Goal: Information Seeking & Learning: Find specific fact

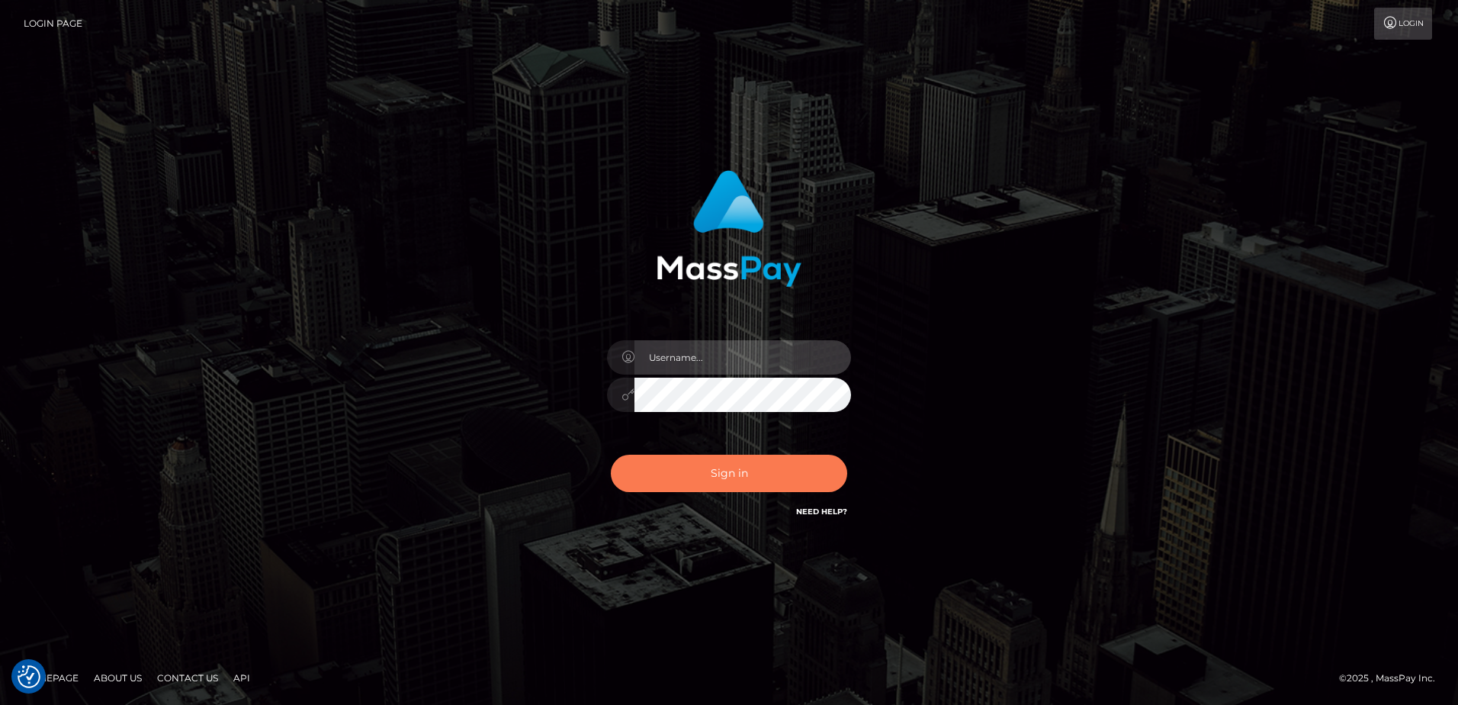
type input "Dan"
click at [755, 484] on button "Sign in" at bounding box center [729, 473] width 236 height 37
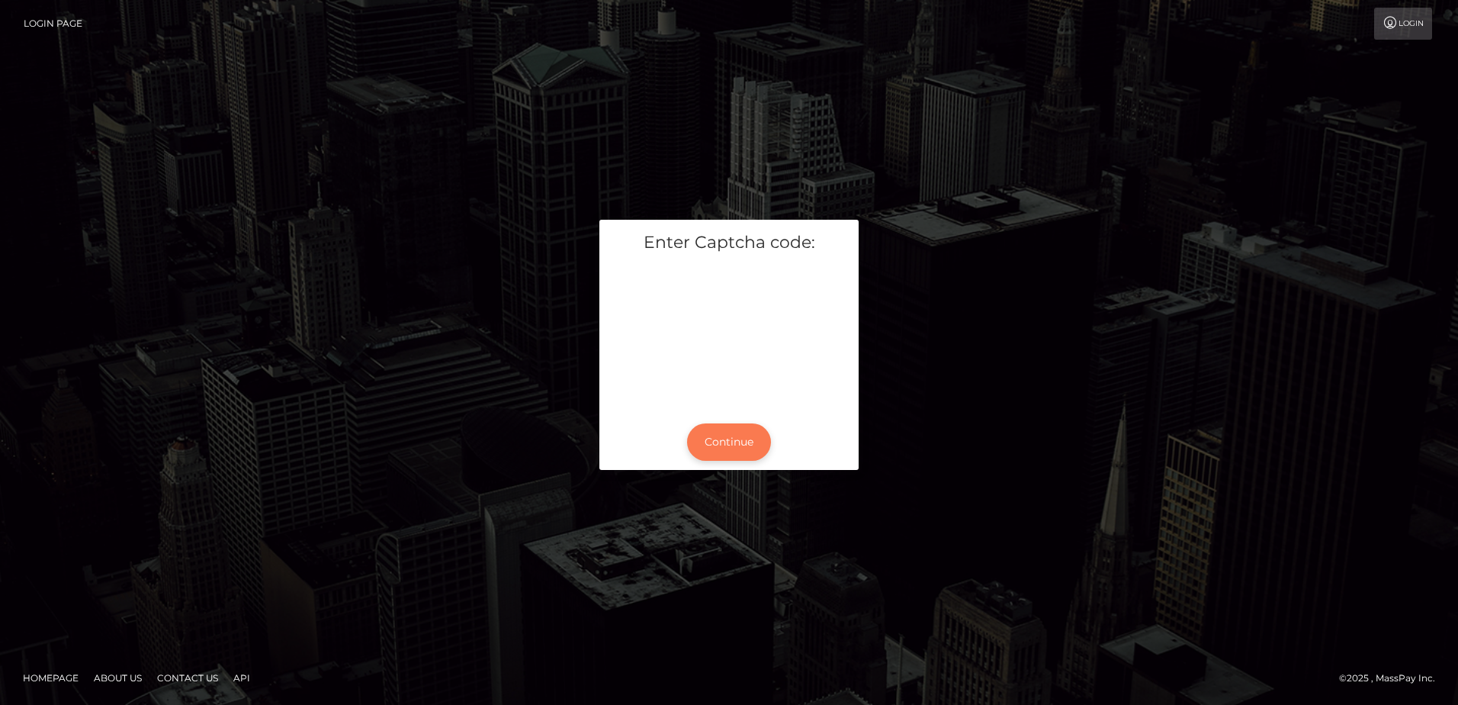
click at [721, 441] on button "Continue" at bounding box center [729, 441] width 84 height 37
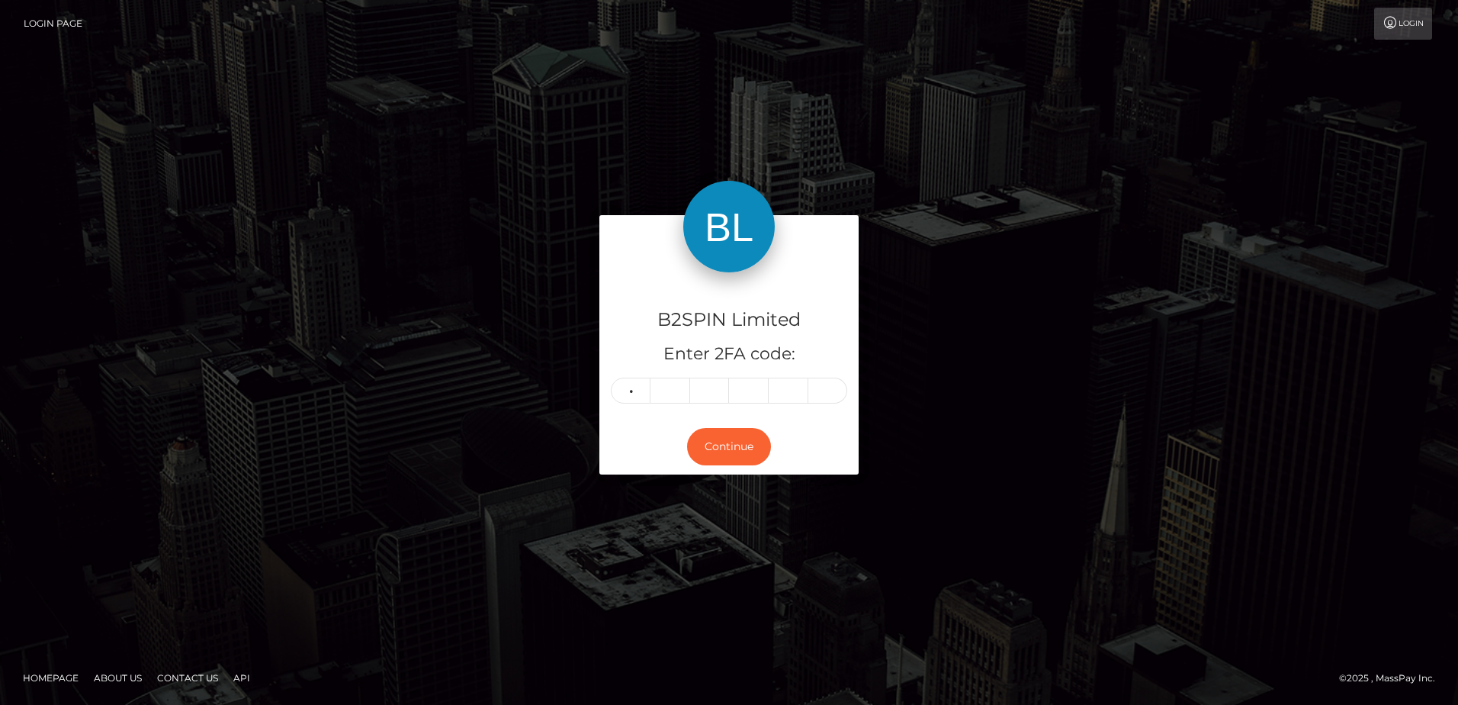
type input "9"
type input "3"
type input "9"
type input "0"
type input "3"
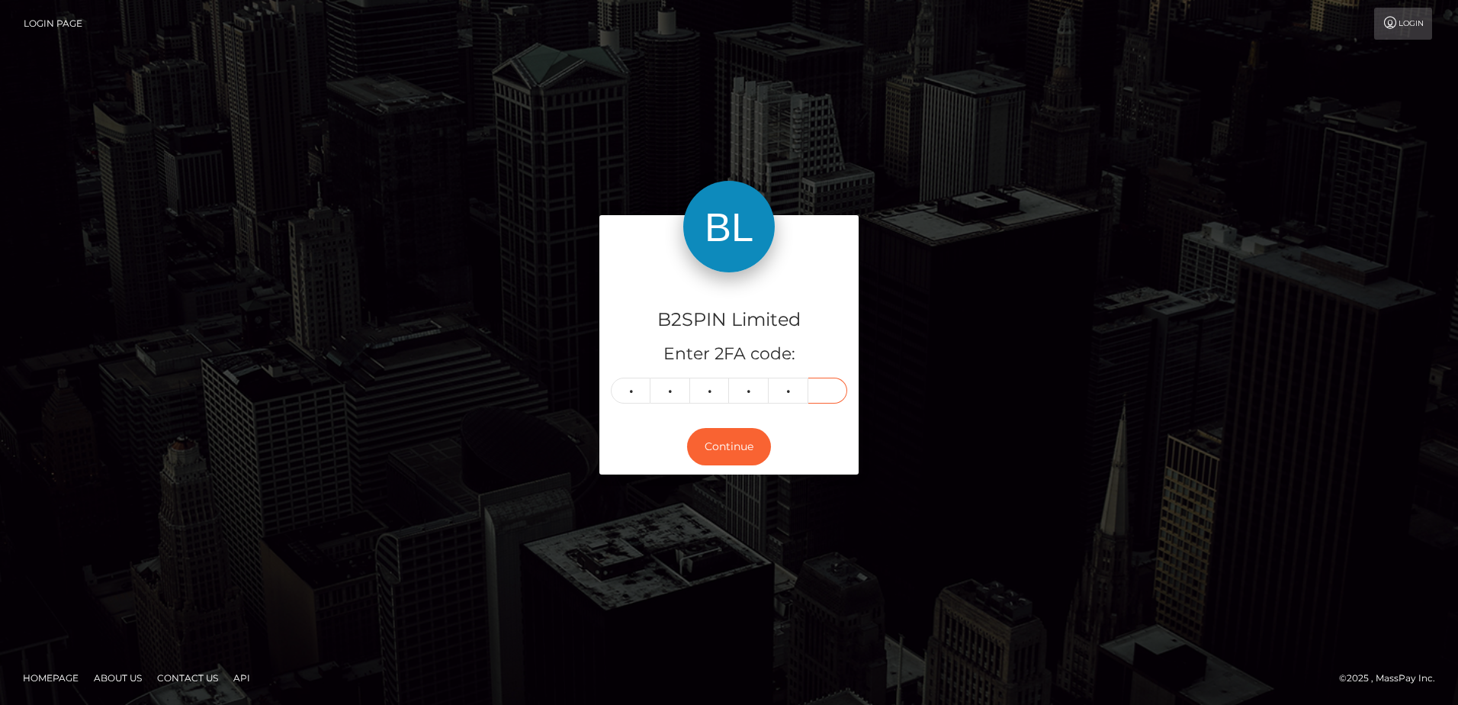
type input "2"
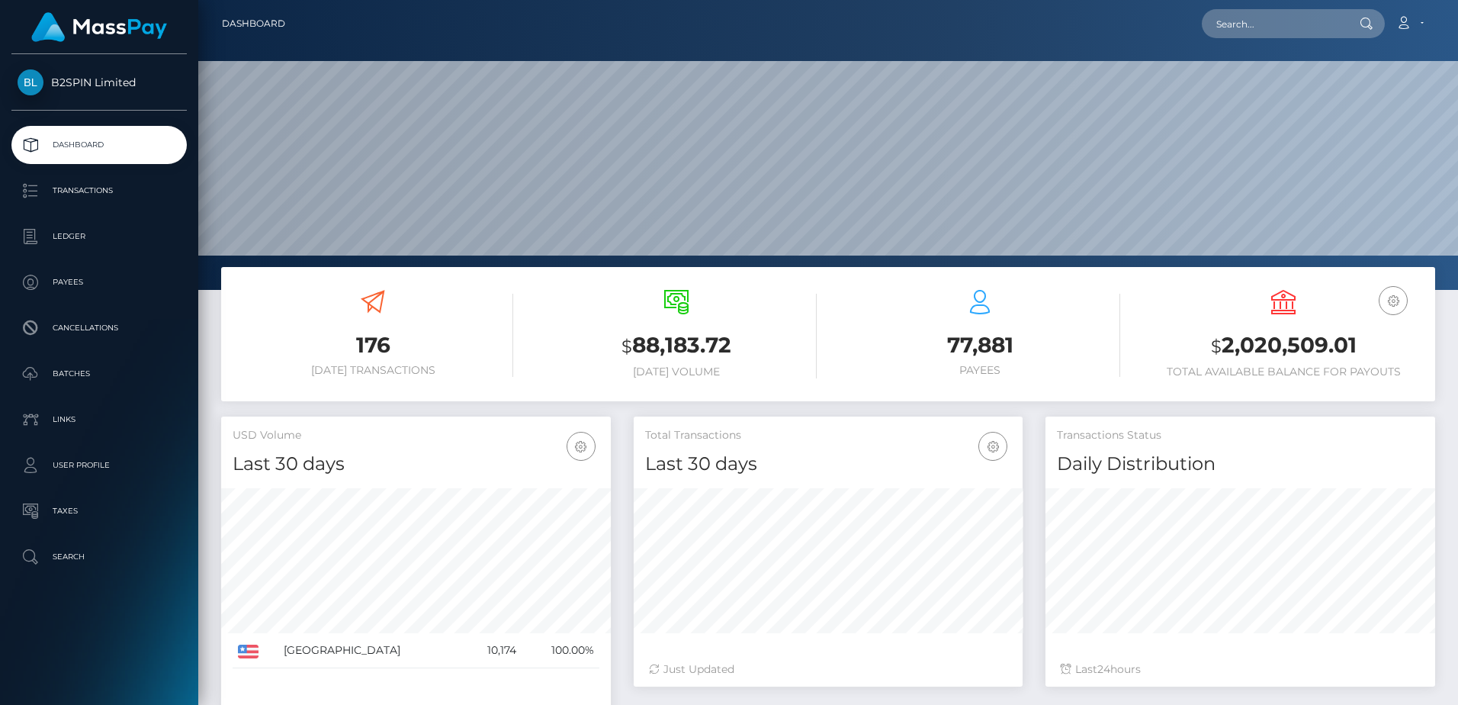
scroll to position [271, 389]
drag, startPoint x: 638, startPoint y: 284, endPoint x: 671, endPoint y: 265, distance: 38.2
click at [638, 284] on div "$ 88,183.72 Today Volume" at bounding box center [676, 335] width 281 height 115
click at [1287, 19] on input "text" at bounding box center [1273, 23] width 143 height 29
paste input "b69ce0d8-4b1d-40e5-949a-9576b0d70edf"
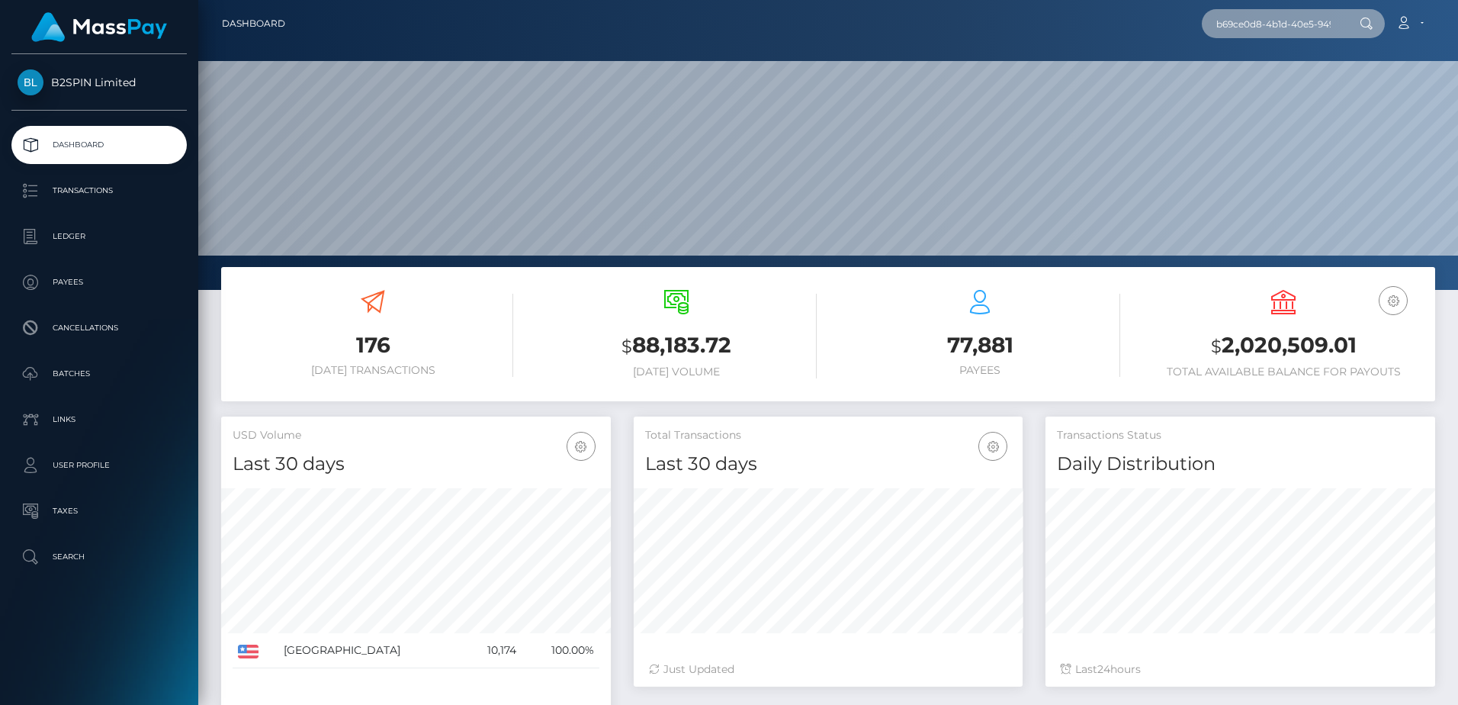
scroll to position [0, 80]
type input "b69ce0d8-4b1d-40e5-949a-9576b0d70edf"
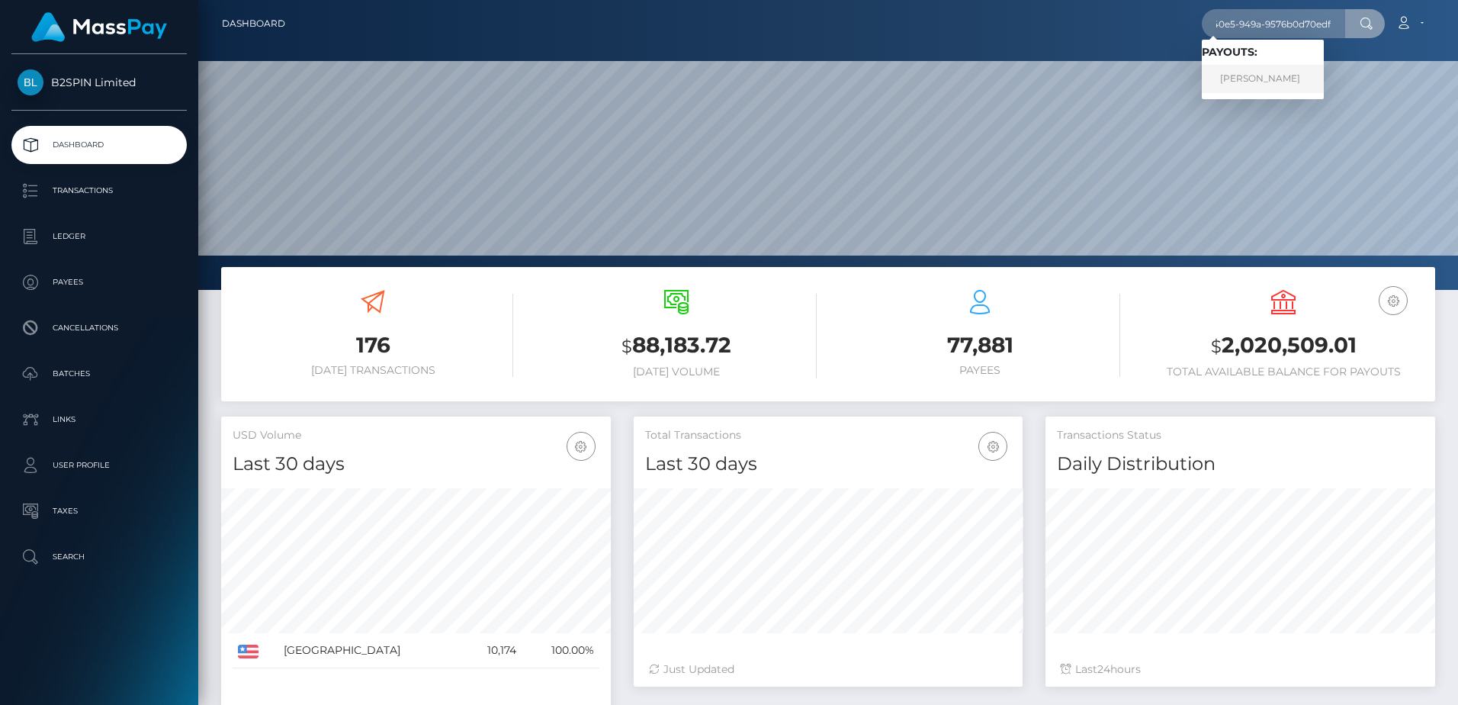
click at [1233, 79] on link "AMY NICHOLE ANDREWS" at bounding box center [1263, 79] width 122 height 28
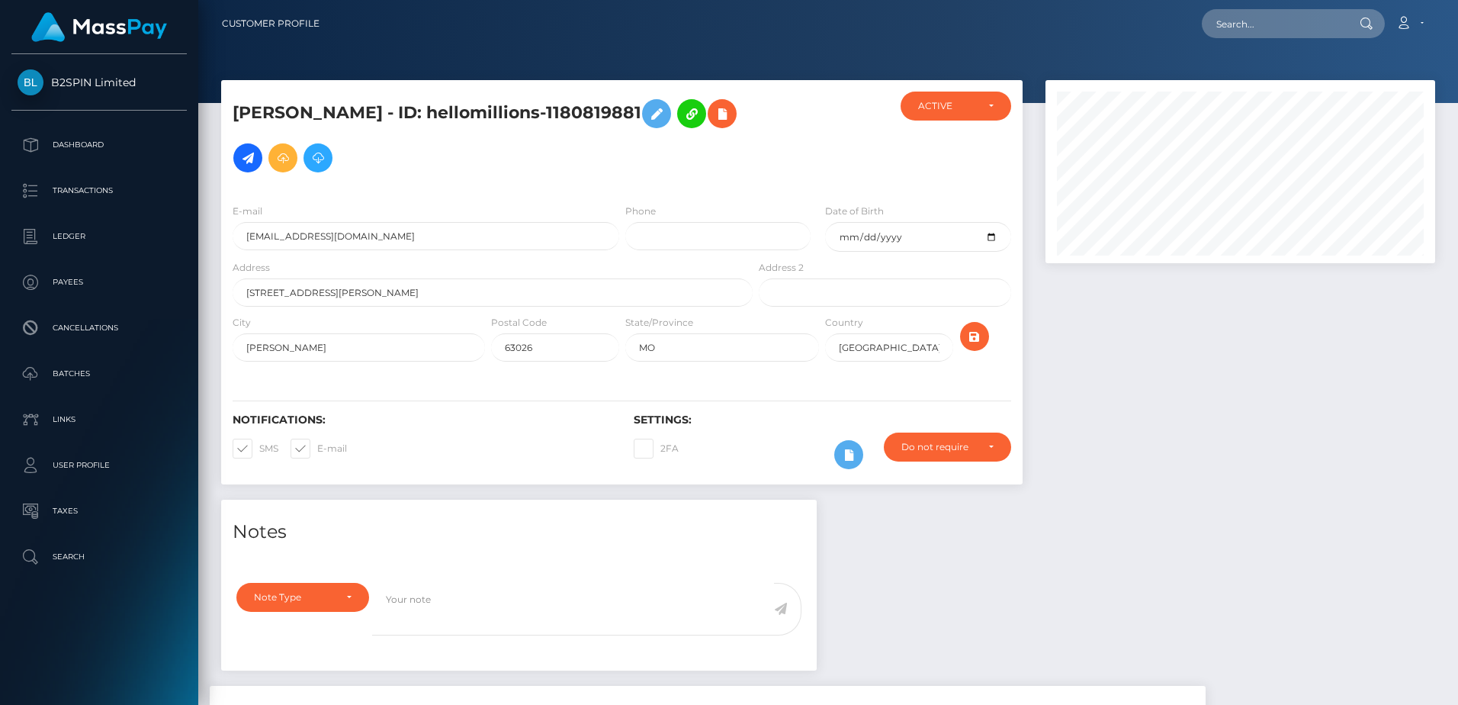
scroll to position [183, 389]
click at [736, 100] on h5 "AMY NICHOLE ANDREWS - ID: hellomillions-1180819881" at bounding box center [489, 136] width 512 height 88
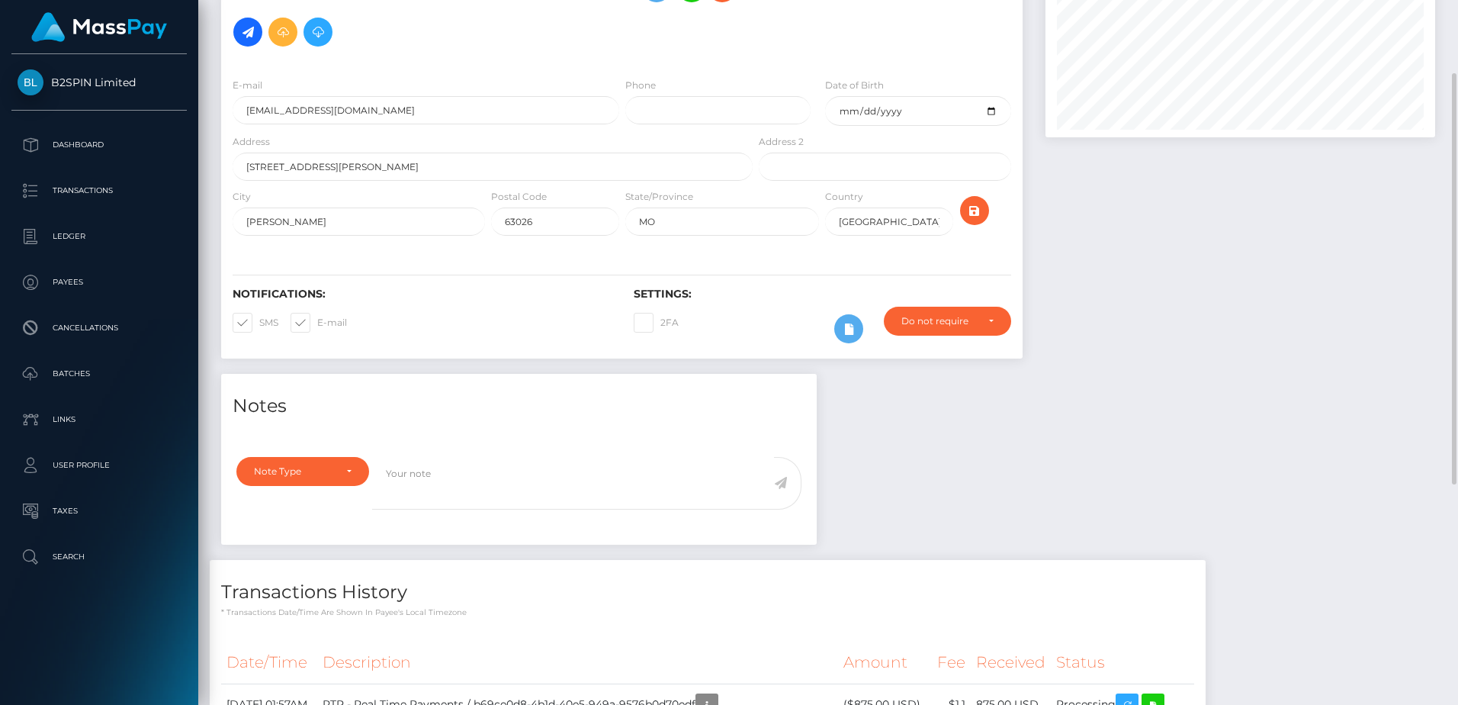
scroll to position [0, 0]
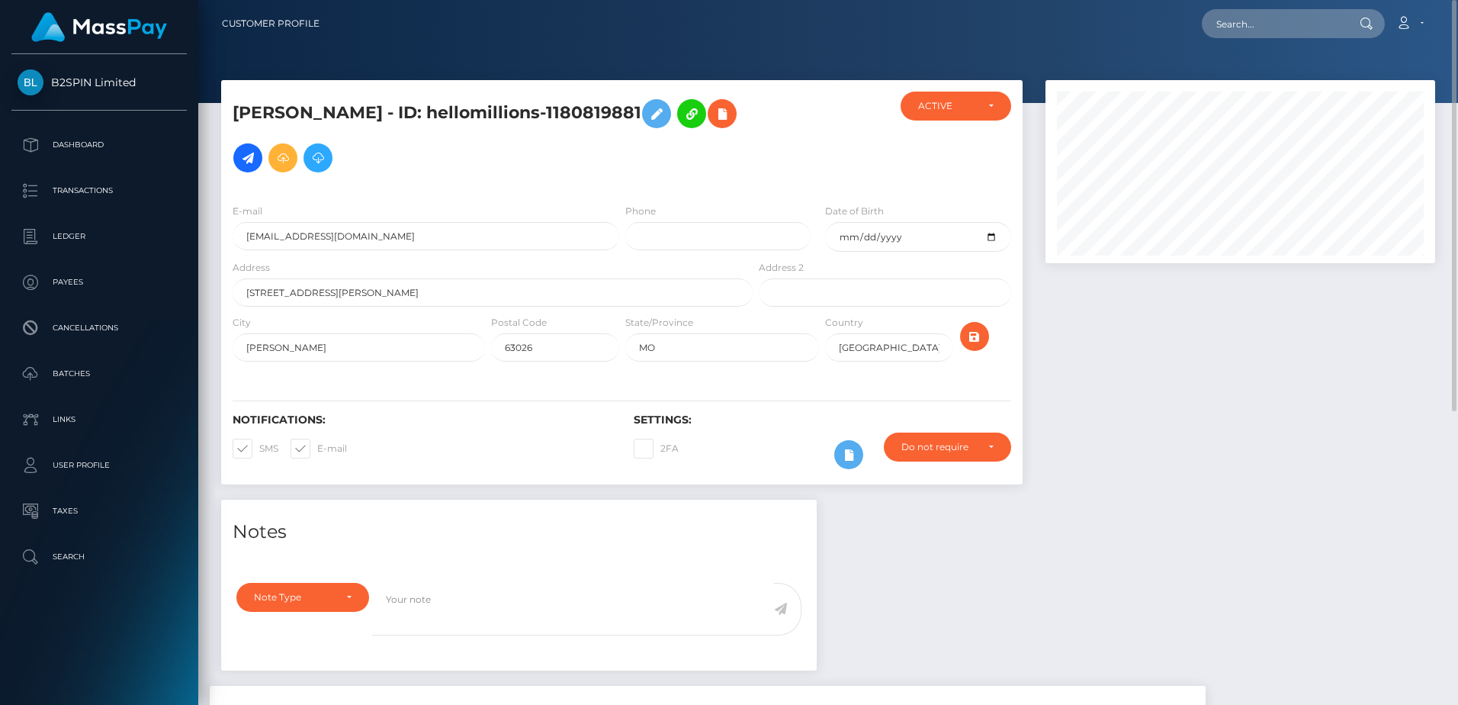
drag, startPoint x: 587, startPoint y: 255, endPoint x: 589, endPoint y: 262, distance: 7.8
click at [587, 259] on div "Address 1103 fenton park dr" at bounding box center [493, 282] width 520 height 47
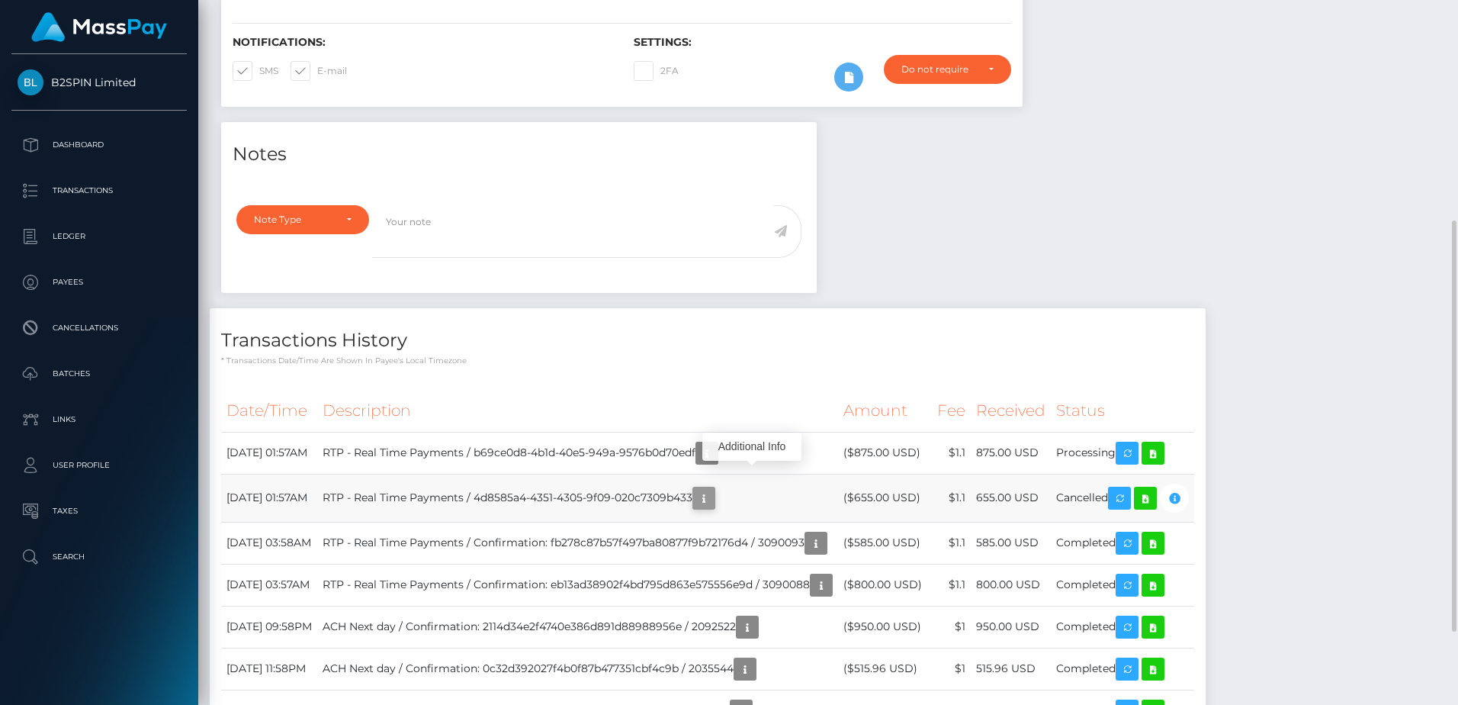
scroll to position [183, 389]
click at [713, 489] on icon "button" at bounding box center [704, 498] width 18 height 19
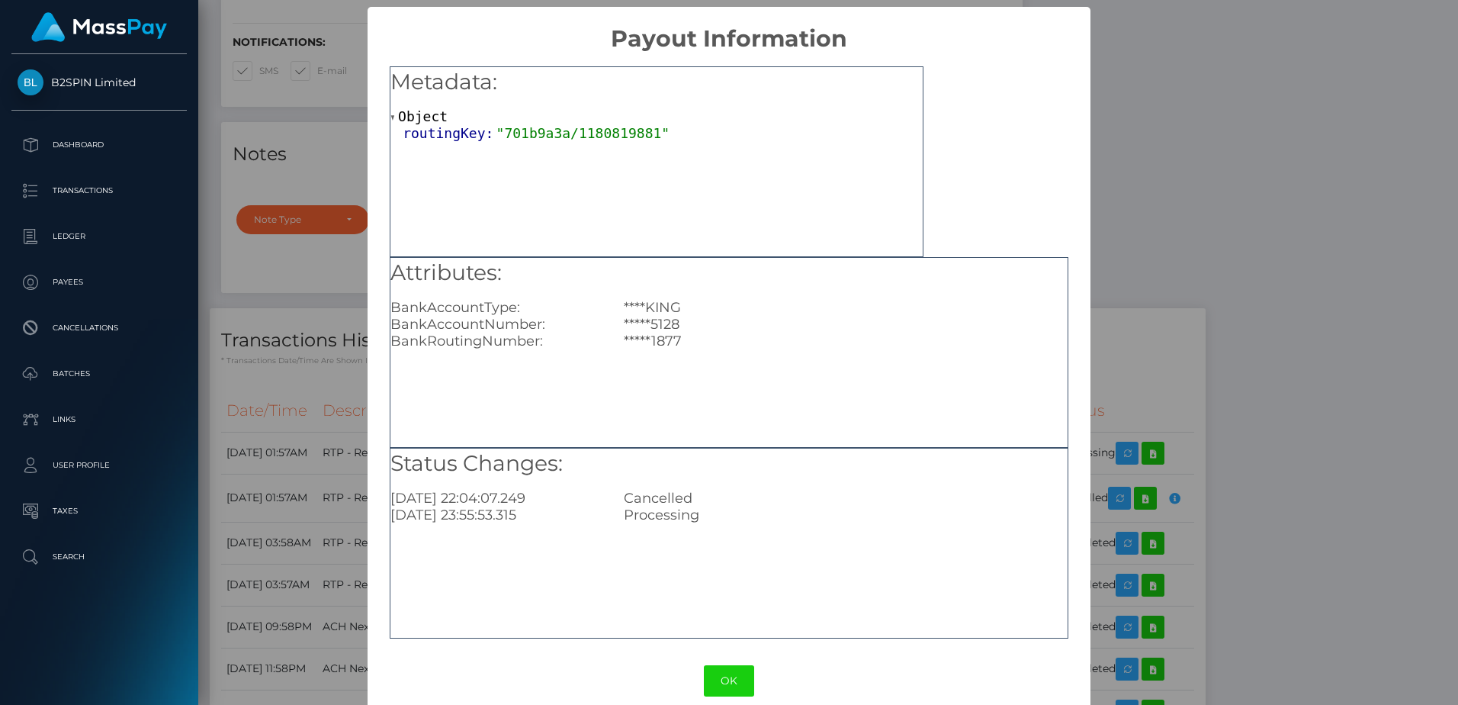
click at [1204, 138] on div "× Payout Information Metadata: Object routingKey: "701b9a3a/1180819881" Attribu…" at bounding box center [729, 352] width 1458 height 705
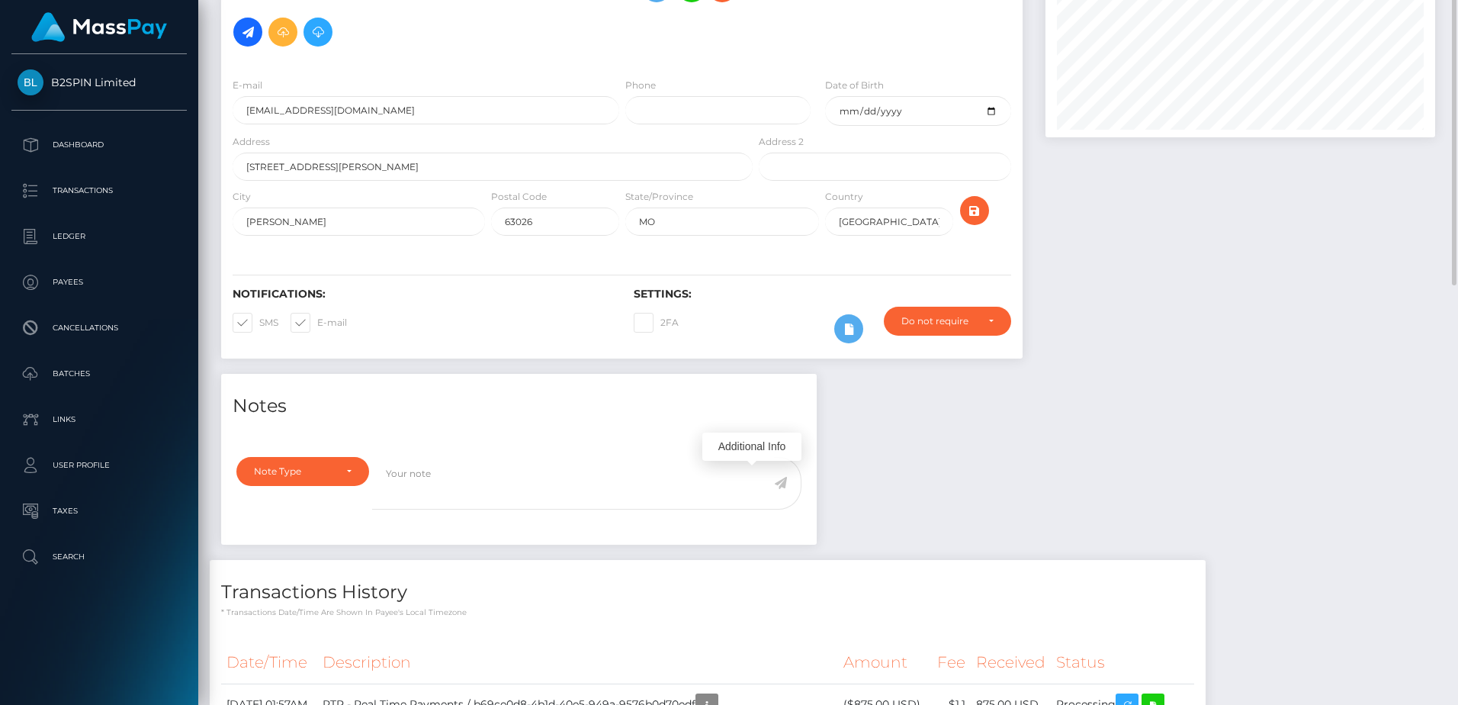
scroll to position [0, 0]
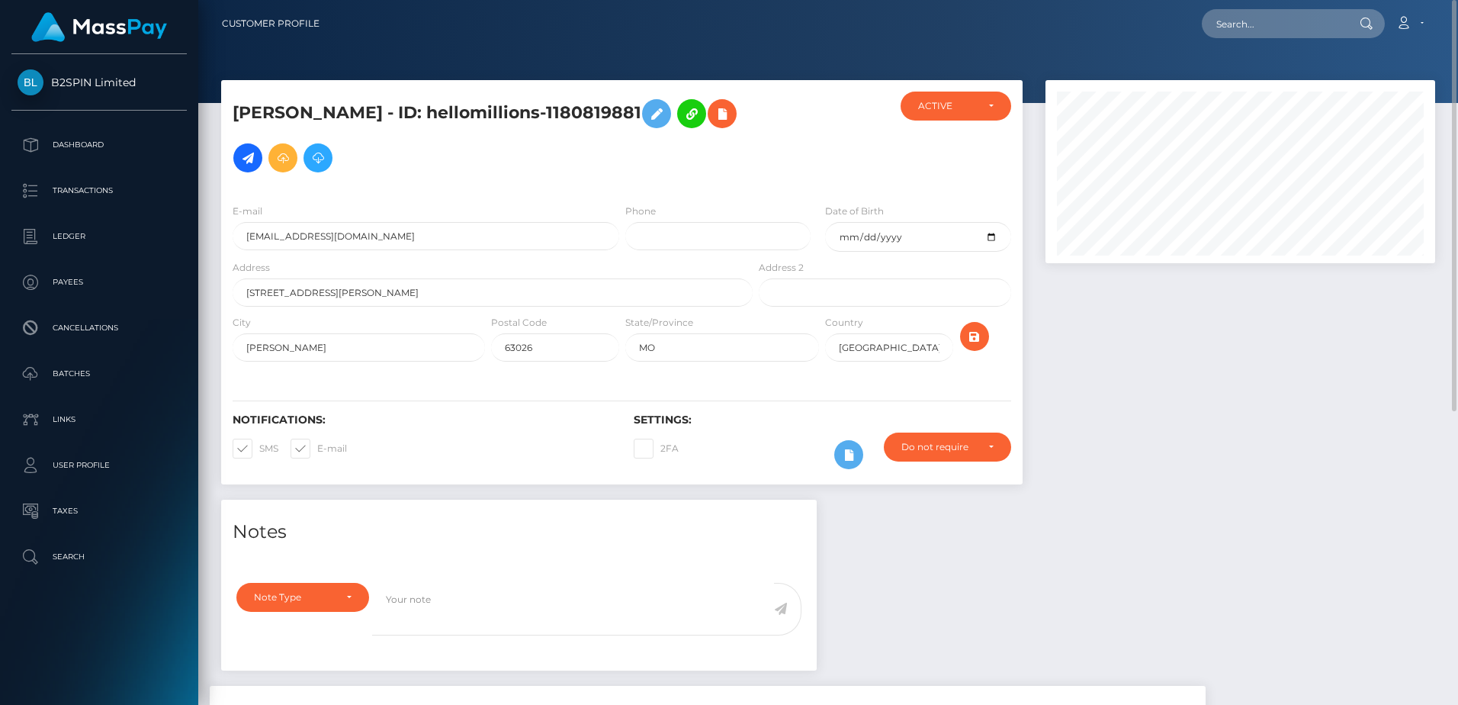
drag, startPoint x: 715, startPoint y: 104, endPoint x: 500, endPoint y: 110, distance: 215.2
click at [500, 110] on h5 "AMY NICHOLE ANDREWS - ID: hellomillions-1180819881" at bounding box center [489, 136] width 512 height 88
copy h5 "hellomillions-1180819881"
click at [1242, 34] on input "text" at bounding box center [1273, 23] width 143 height 29
paste input "22ebd15b-be14-4dcf-aab4-f270bf1696a3"
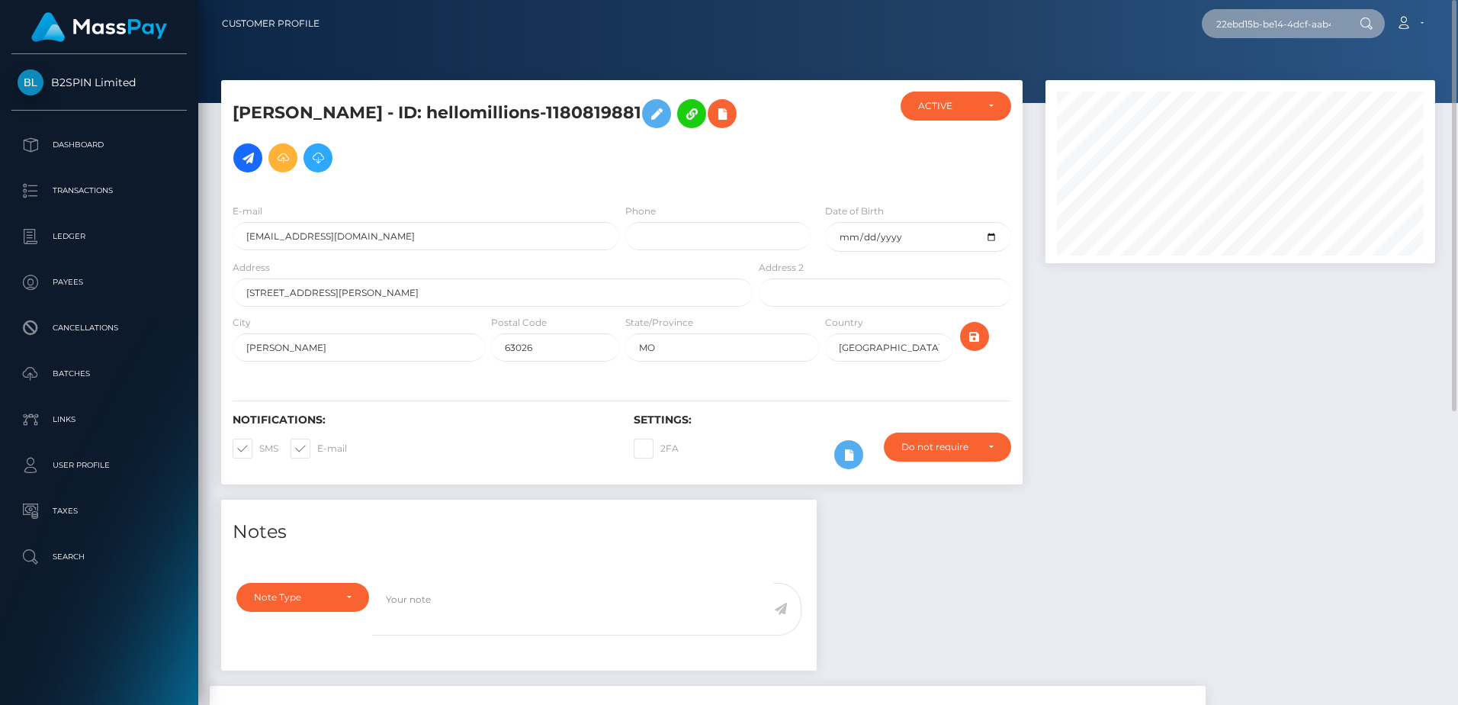
scroll to position [0, 69]
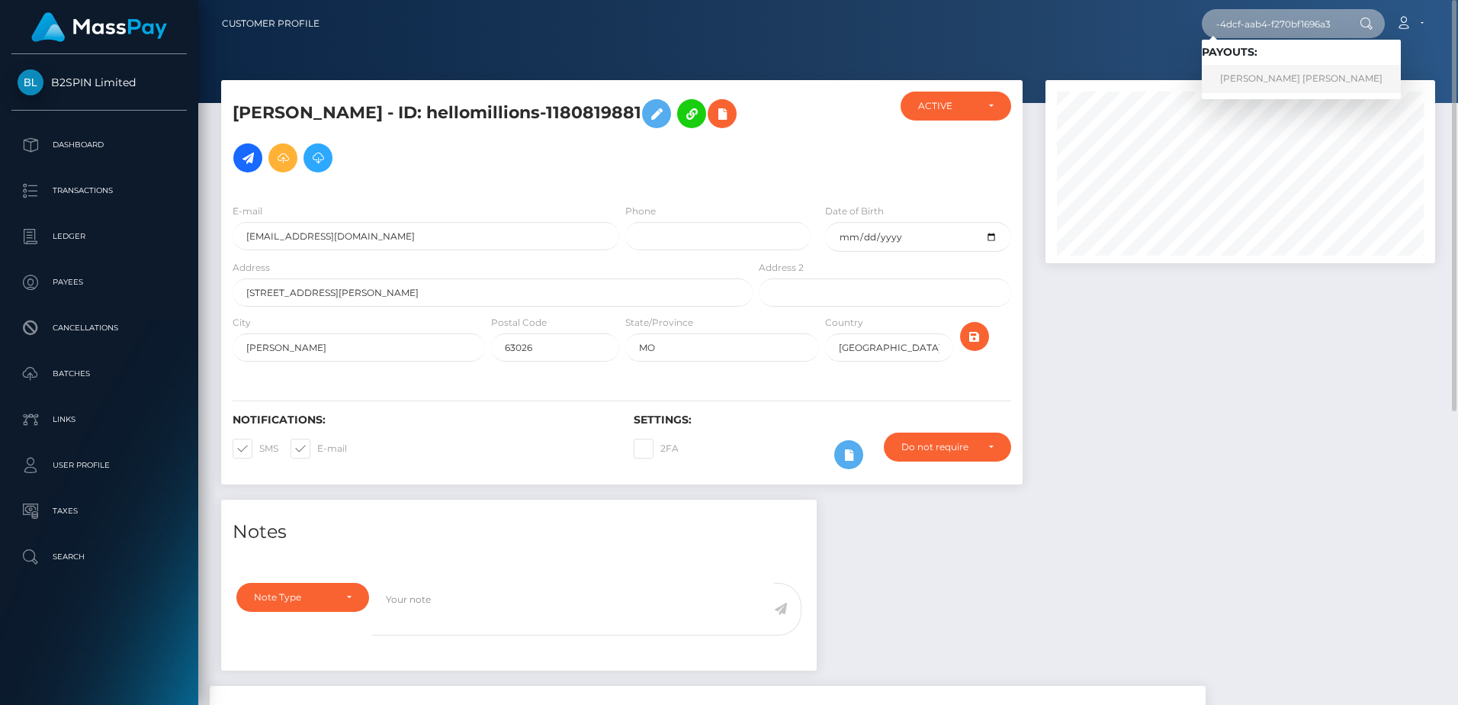
type input "22ebd15b-be14-4dcf-aab4-f270bf1696a3"
click at [1256, 79] on link "JULIO CESAR JR ACEVES" at bounding box center [1301, 79] width 199 height 28
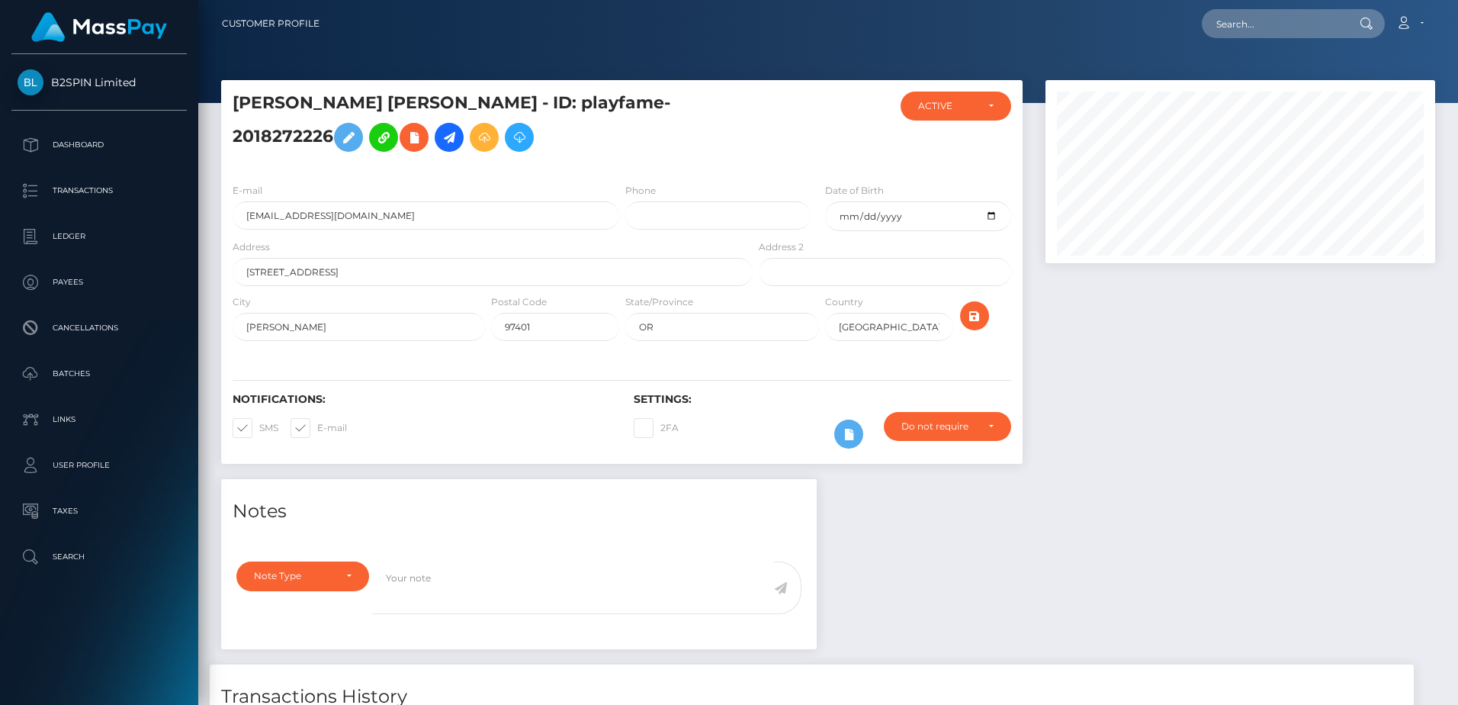
scroll to position [183, 389]
click at [667, 194] on div "E-mail [EMAIL_ADDRESS][DOMAIN_NAME] Phone Date of Birth [DATE] City" at bounding box center [622, 263] width 802 height 185
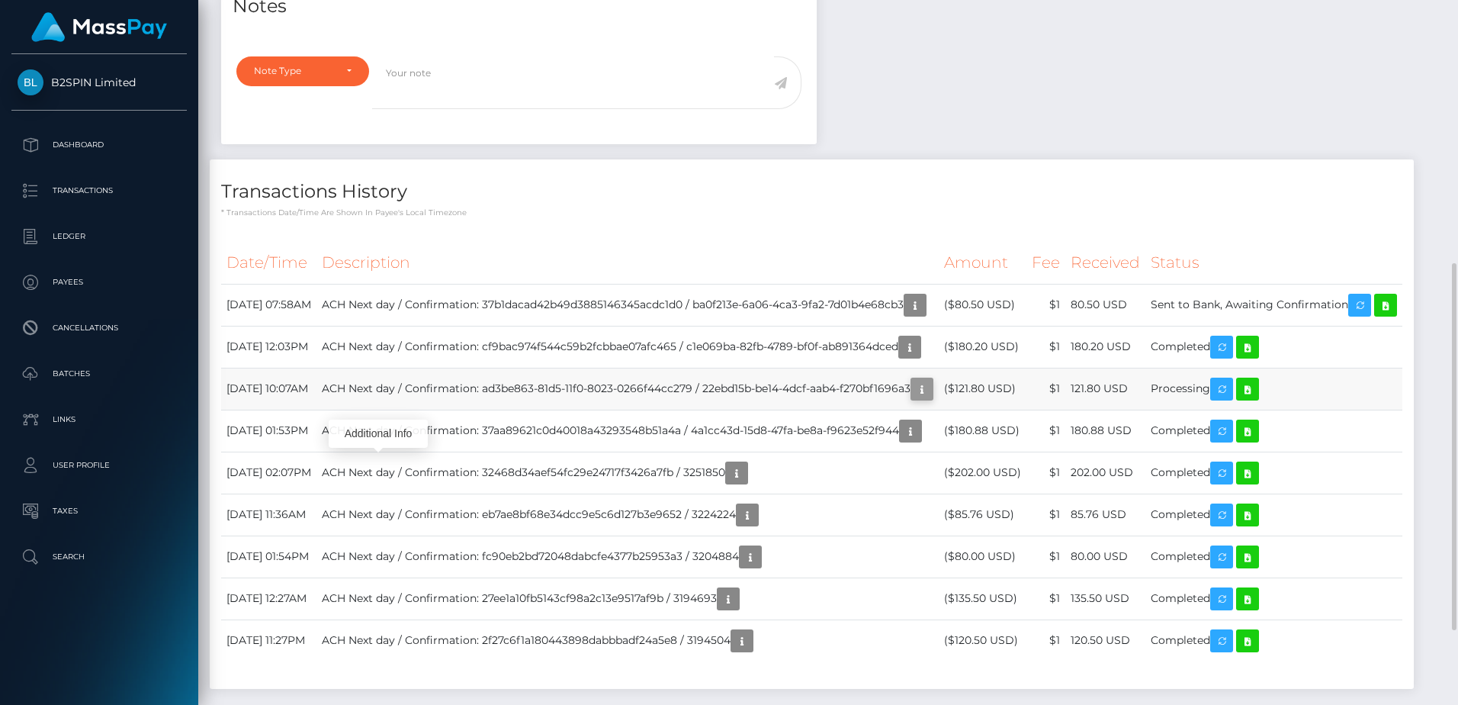
click at [913, 399] on icon "button" at bounding box center [922, 389] width 18 height 19
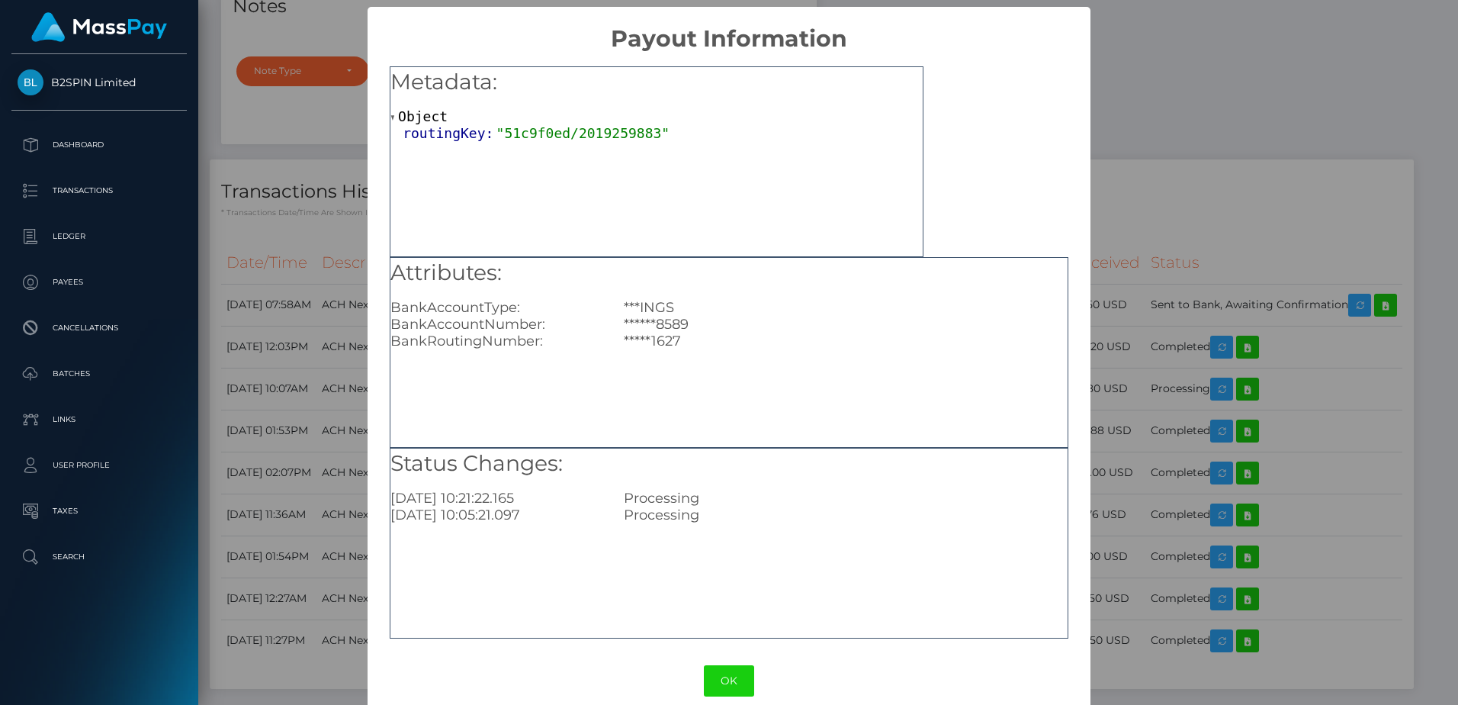
click at [754, 316] on div "******8589" at bounding box center [845, 324] width 467 height 17
click at [1134, 467] on div "× Payout Information Metadata: Object routingKey: "51c9f0ed/2019259883" Attribu…" at bounding box center [729, 352] width 1458 height 705
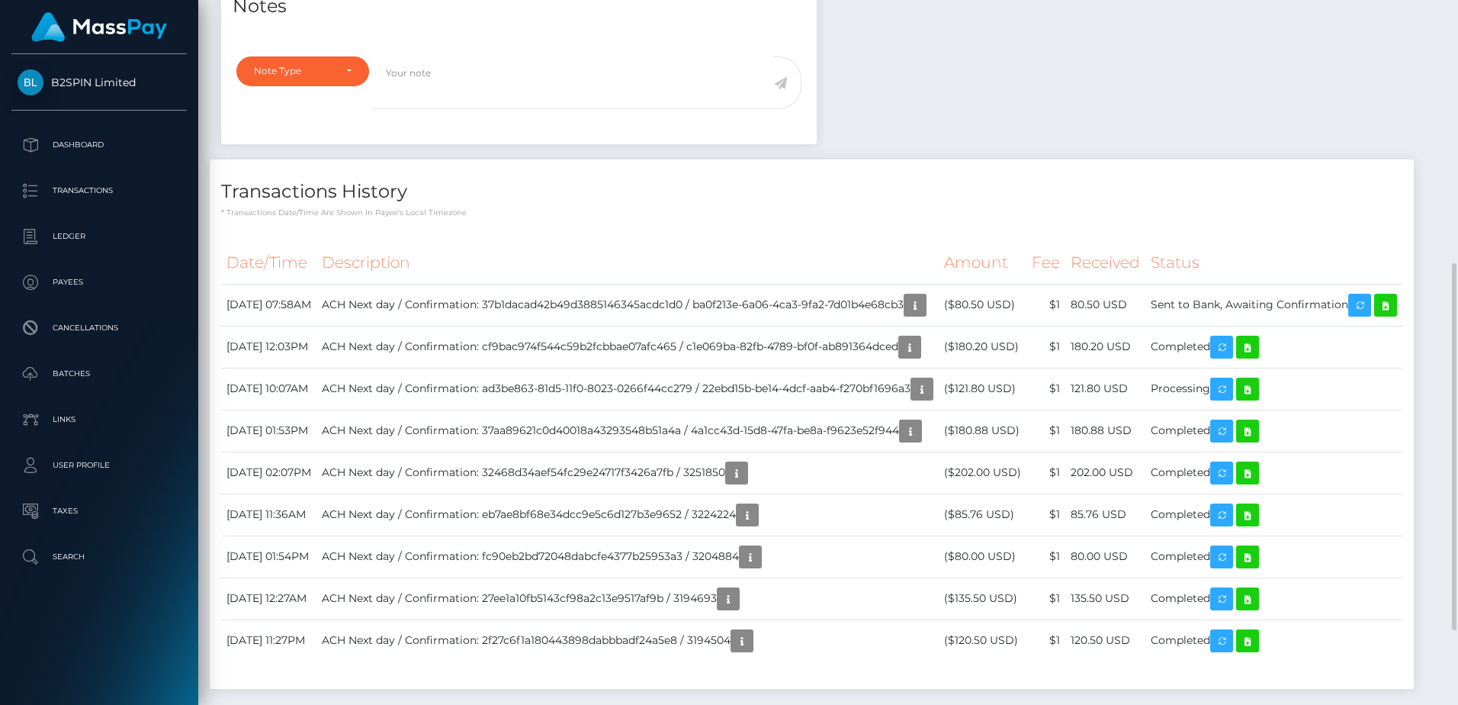
click at [598, 201] on h4 "Transactions History" at bounding box center [811, 191] width 1181 height 27
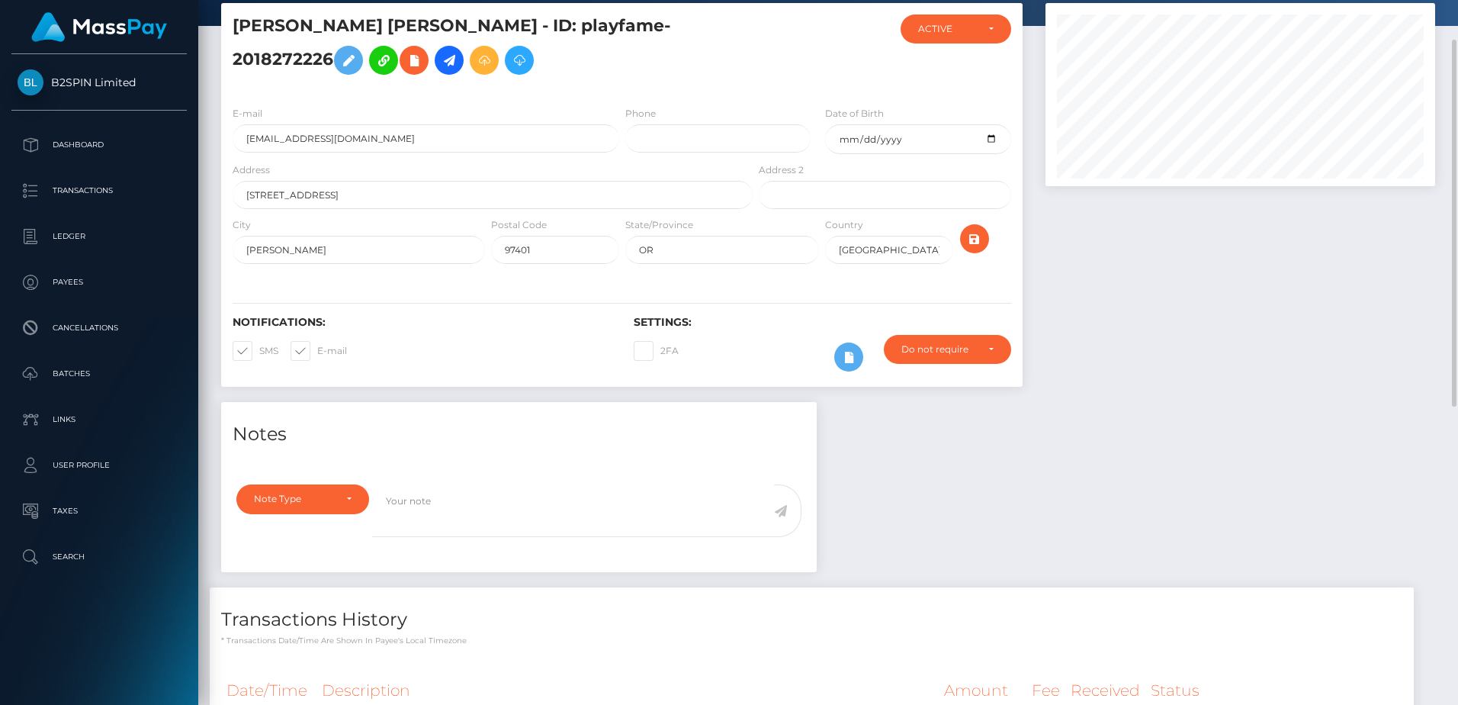
scroll to position [0, 0]
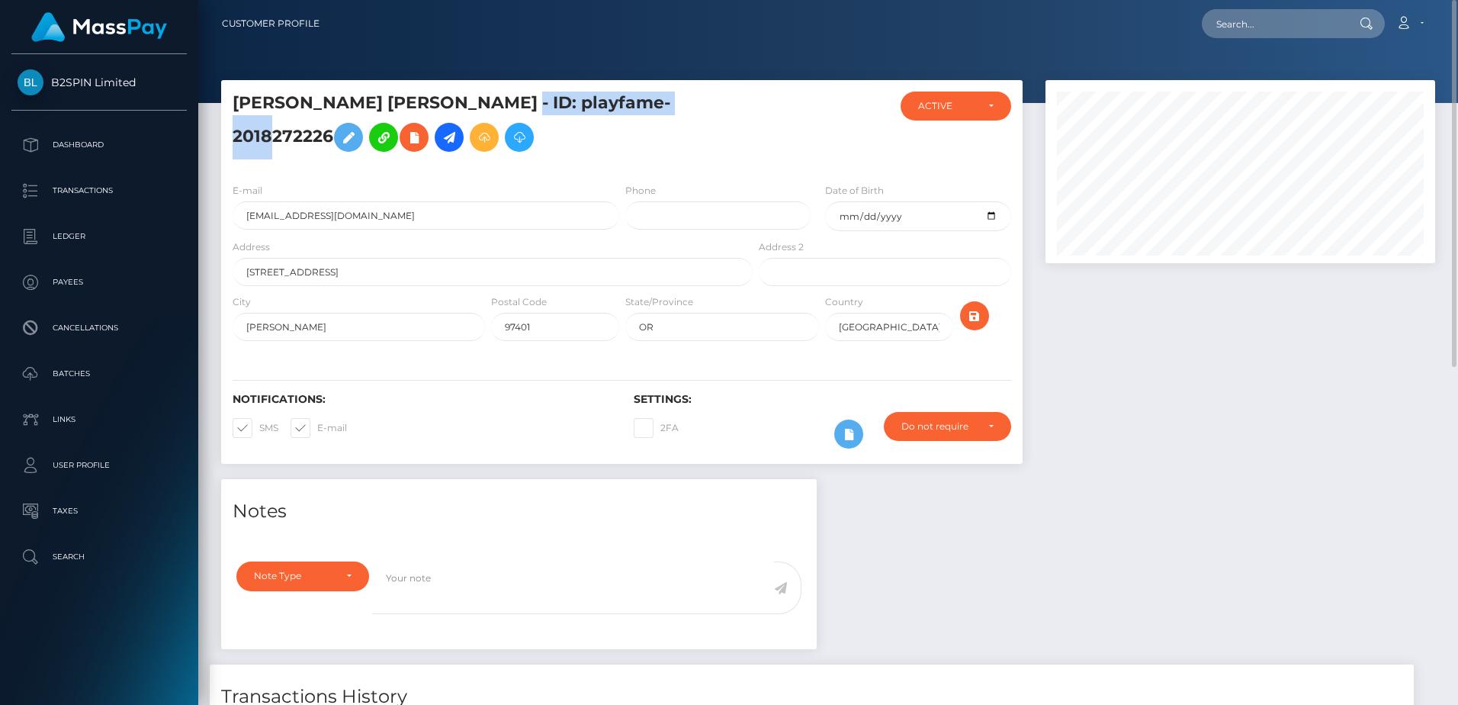
drag, startPoint x: 680, startPoint y: 111, endPoint x: 497, endPoint y: 116, distance: 183.1
click at [497, 116] on h5 "JULIO CESAR JR ACEVES - ID: playfame-2018272226" at bounding box center [489, 126] width 512 height 68
copy h5 "playfame-2018272226"
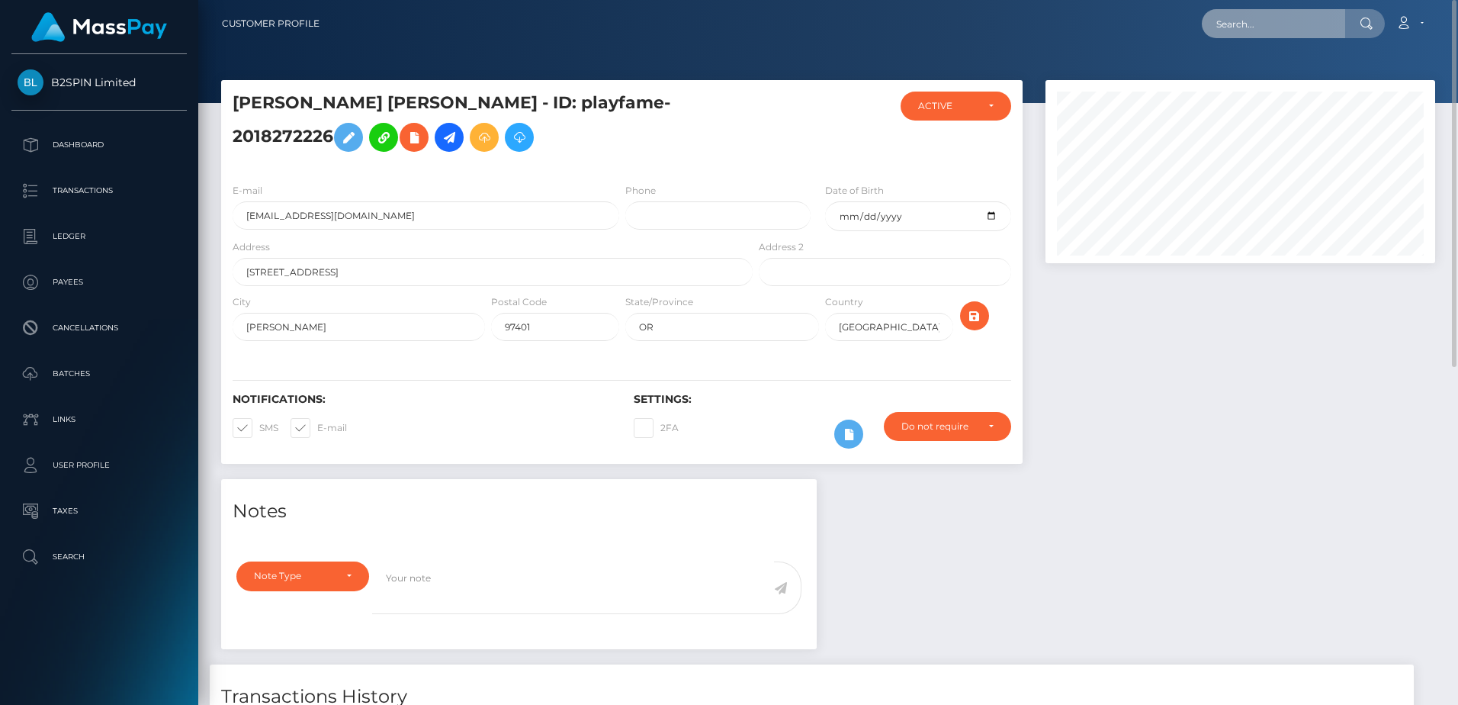
click at [1278, 28] on input "text" at bounding box center [1273, 23] width 143 height 29
paste input "b0f3c1bc-158b-4f04-a0a0-34889f9ba7b8"
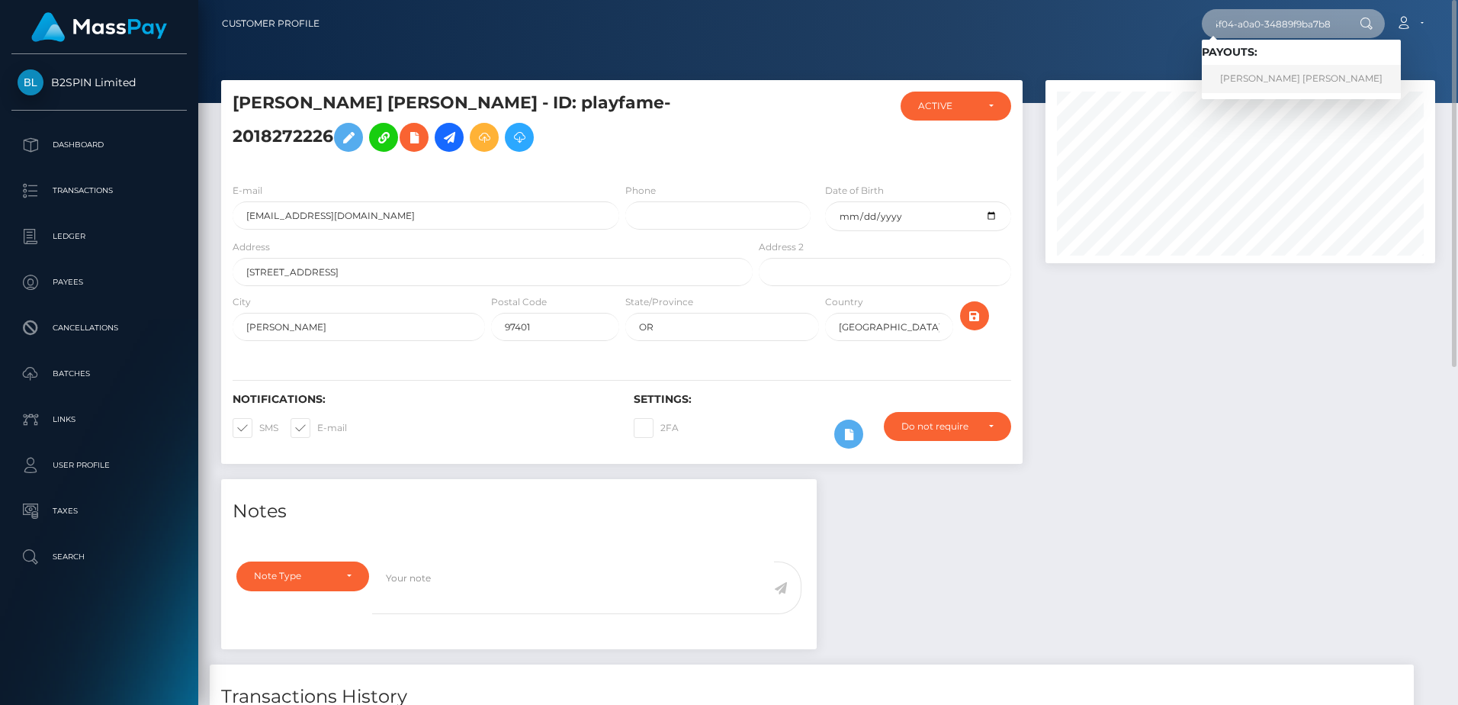
type input "b0f3c1bc-158b-4f04-a0a0-34889f9ba7b8"
click at [1255, 85] on link "CHANCELOR JAMES GILL" at bounding box center [1301, 79] width 199 height 28
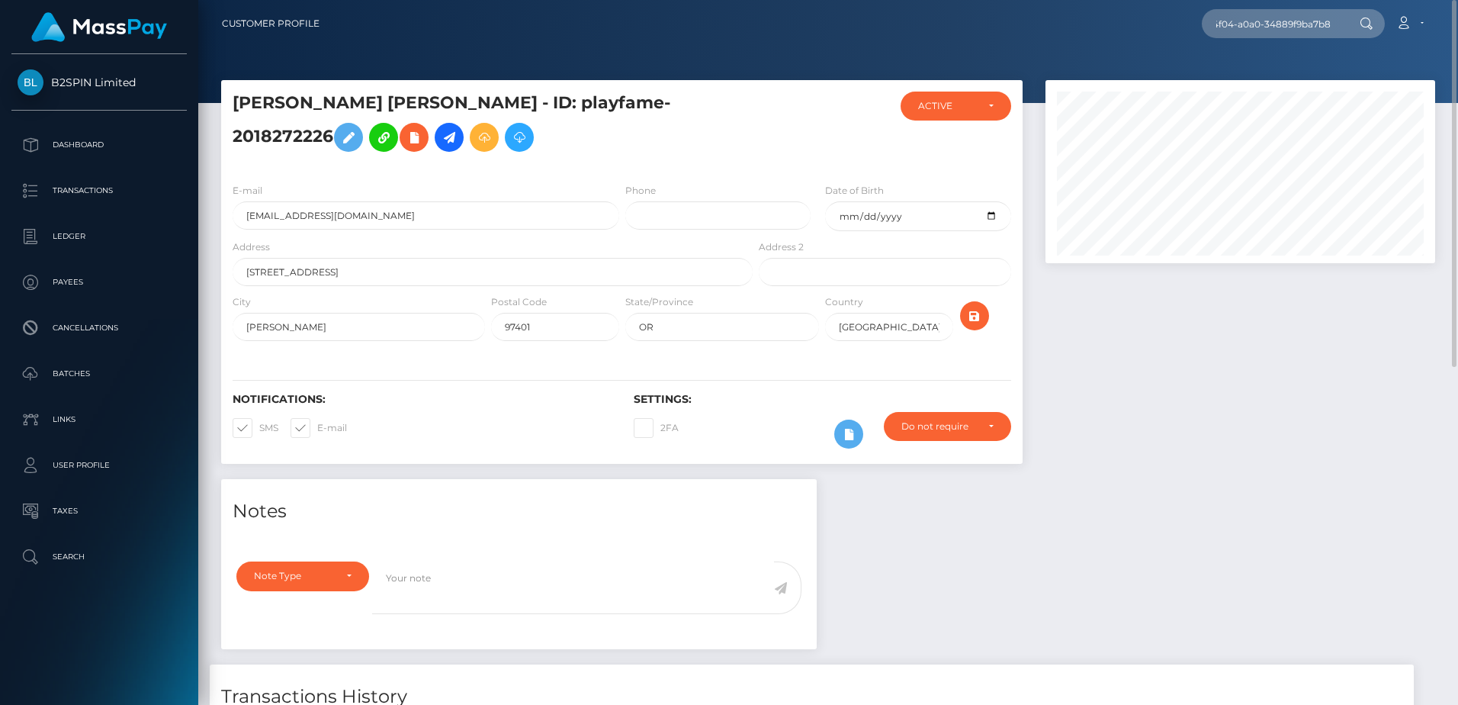
scroll to position [0, 0]
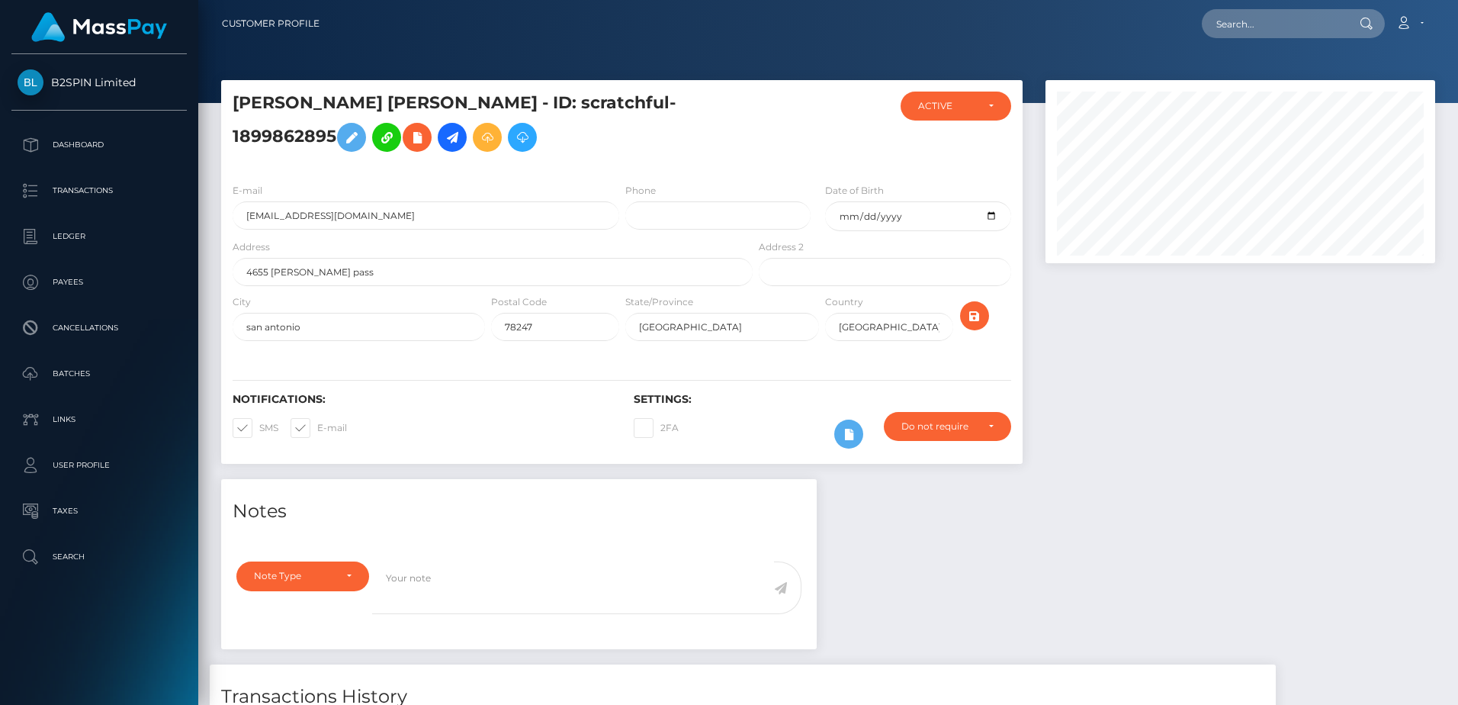
scroll to position [183, 389]
drag, startPoint x: 692, startPoint y: 112, endPoint x: 495, endPoint y: 114, distance: 196.8
click at [495, 114] on h5 "[PERSON_NAME] [PERSON_NAME] - ID: scratchful-1899862895" at bounding box center [489, 126] width 512 height 68
copy h5 "scratchful-1899862895"
click at [631, 525] on h4 "Notes" at bounding box center [519, 511] width 573 height 27
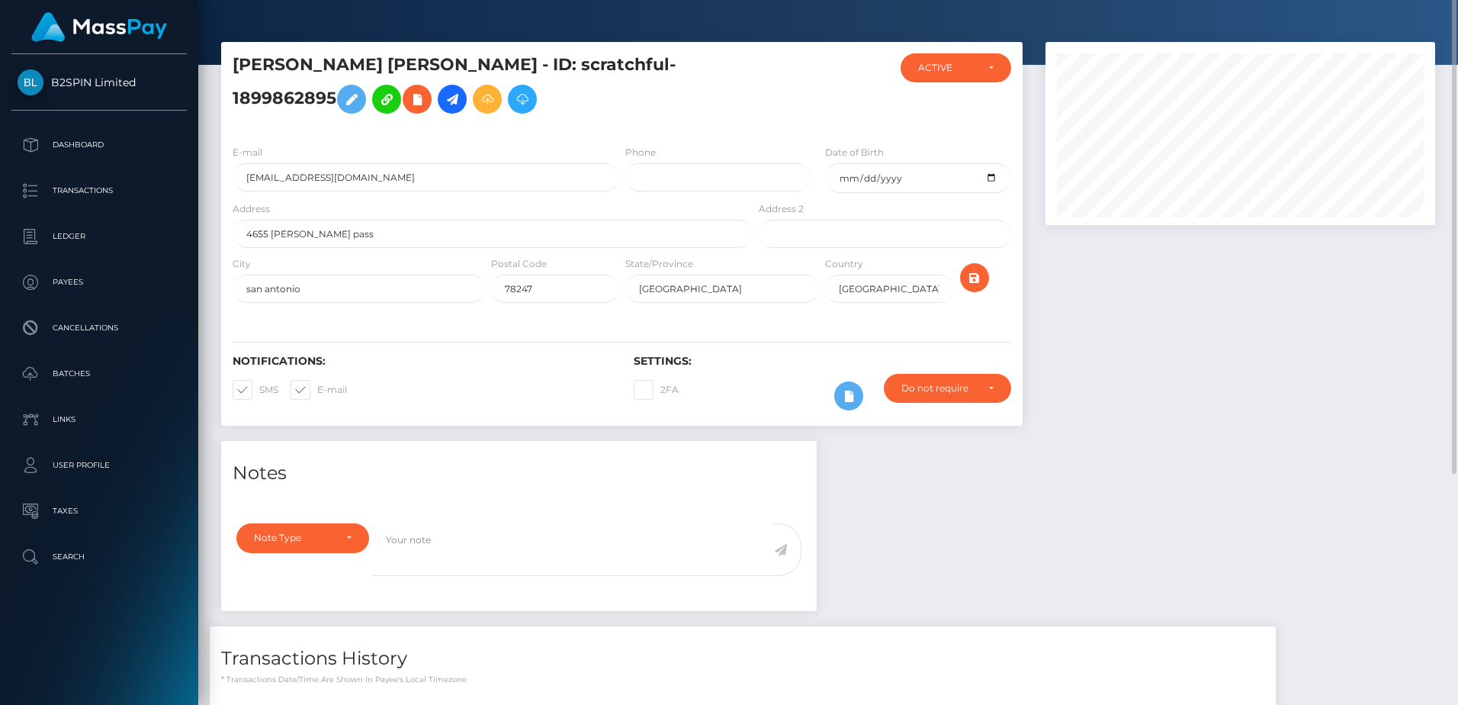
scroll to position [0, 0]
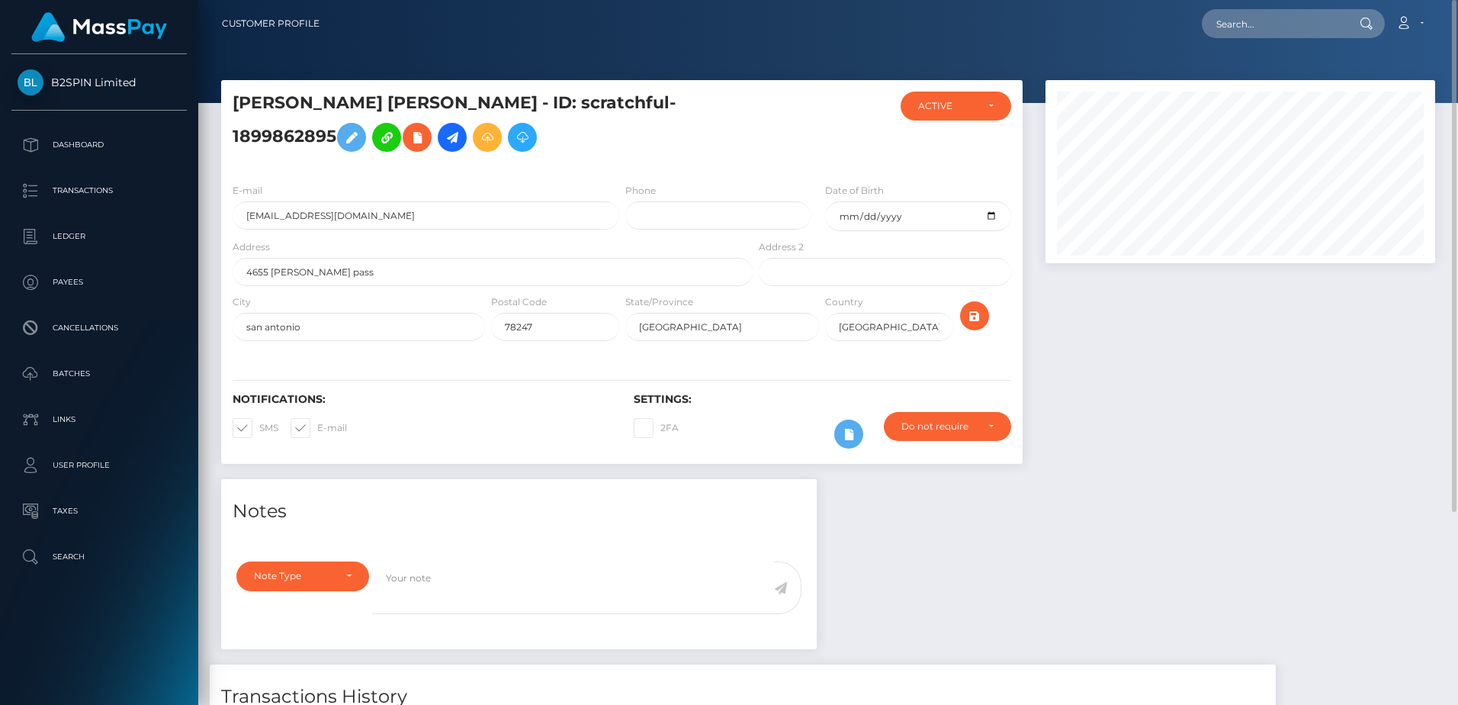
drag, startPoint x: 986, startPoint y: 569, endPoint x: 954, endPoint y: 635, distance: 73.0
click at [987, 570] on div "Notes Note Type Compliance Clear Compliance General Note Type" at bounding box center [828, 676] width 1237 height 394
click at [1249, 25] on input "text" at bounding box center [1273, 23] width 143 height 29
paste input "744fb105-3042-404a-a7de-5f7e2ec6baf5"
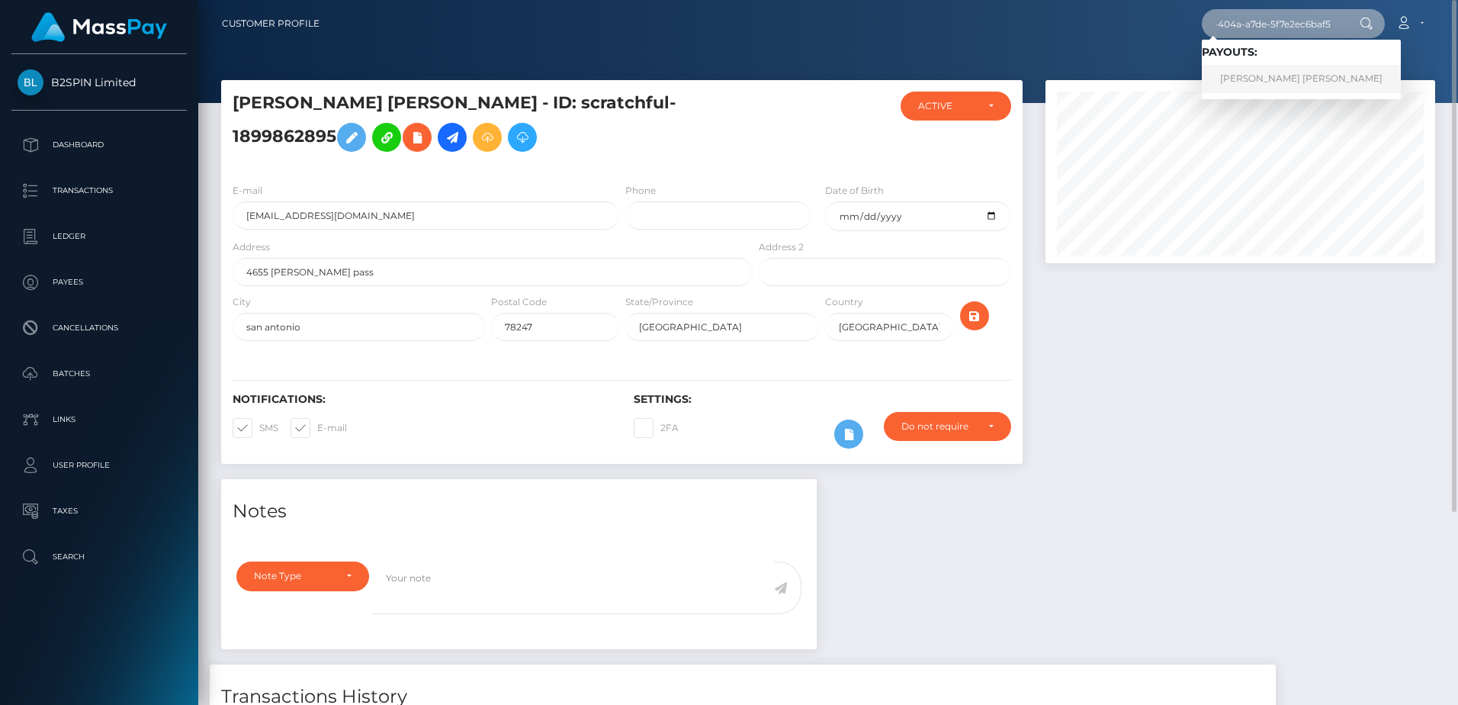
type input "744fb105-3042-404a-a7de-5f7e2ec6baf5"
drag, startPoint x: 1267, startPoint y: 72, endPoint x: 1265, endPoint y: 80, distance: 8.7
click at [1267, 72] on link "EILEEN THERESA WILSON" at bounding box center [1301, 79] width 199 height 28
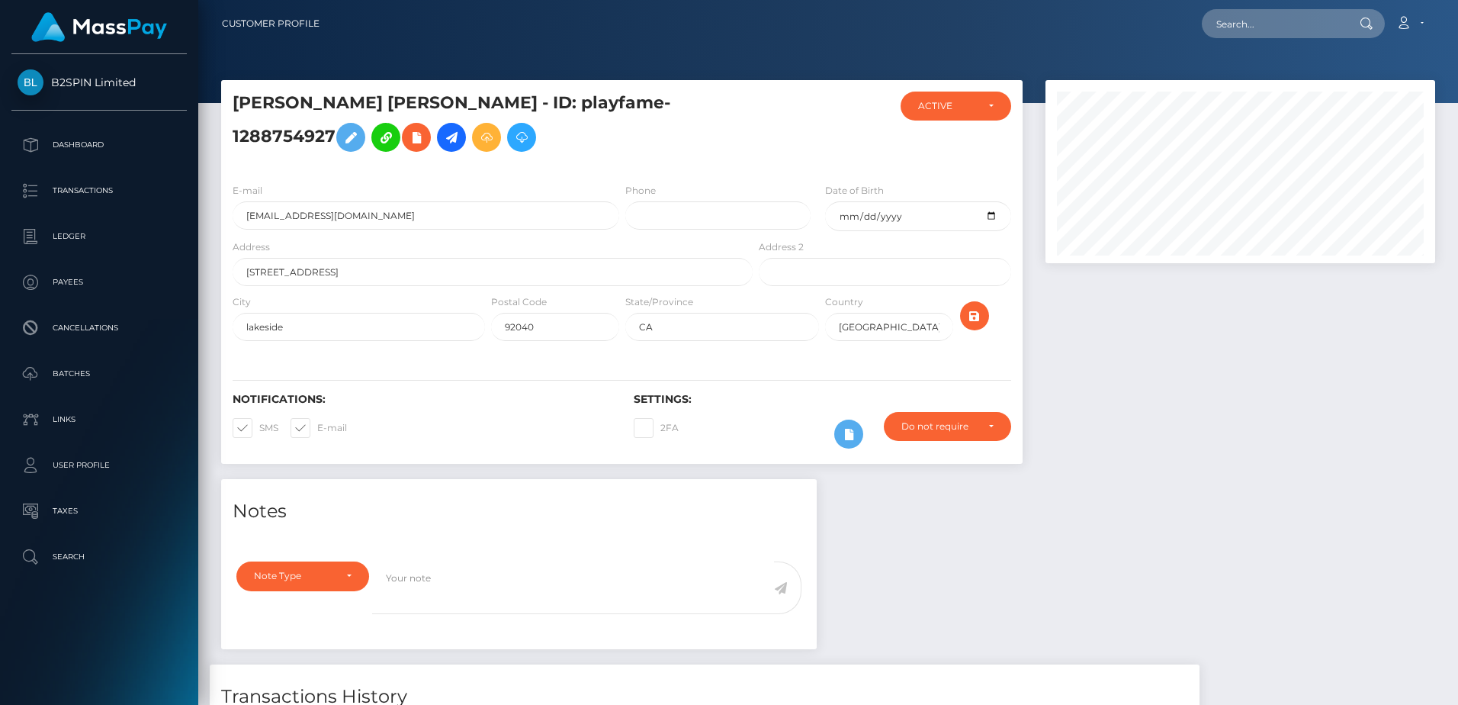
scroll to position [183, 389]
drag, startPoint x: 504, startPoint y: 112, endPoint x: 694, endPoint y: 111, distance: 189.9
click at [694, 111] on h5 "EILEEN THERESA WILSON - ID: playfame-1288754927" at bounding box center [489, 126] width 512 height 68
copy h5 "playfame-1288754927"
click at [1231, 27] on input "text" at bounding box center [1273, 23] width 143 height 29
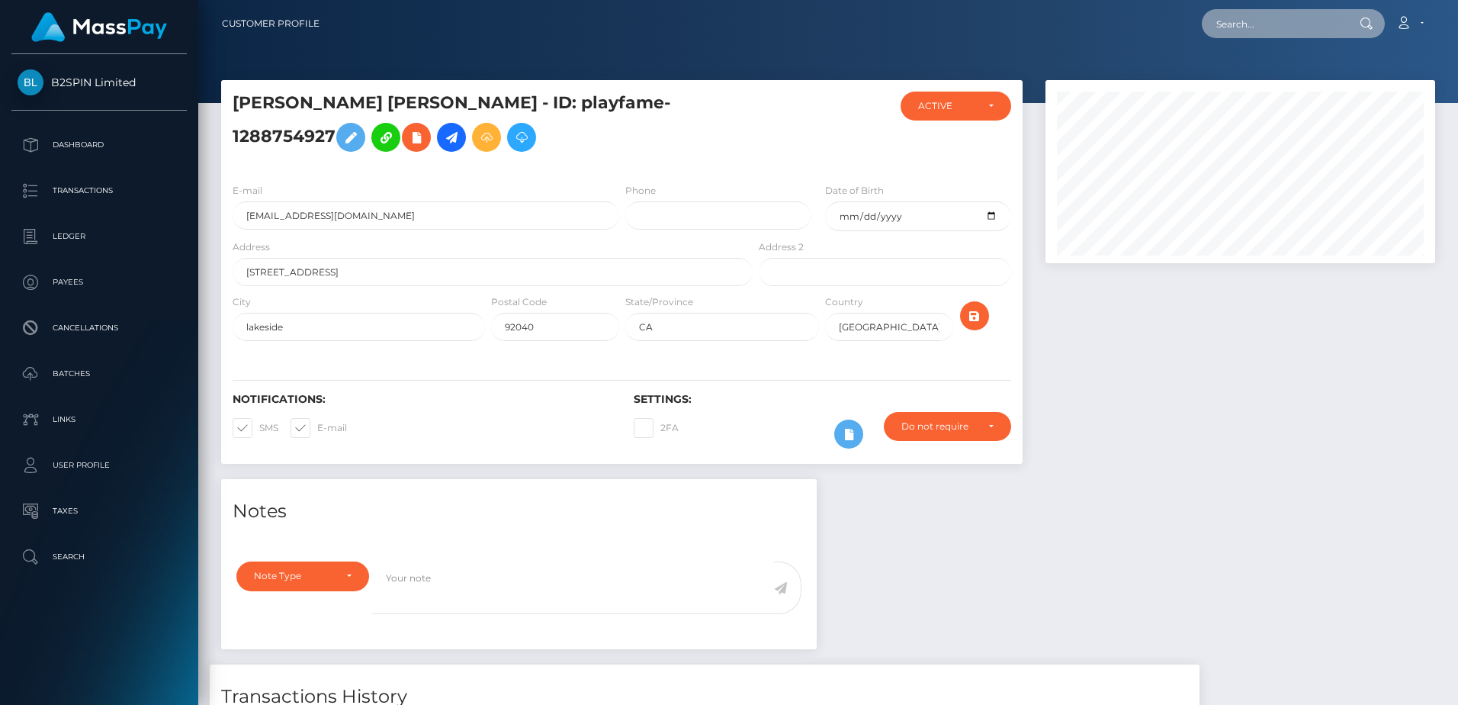
paste input "0d5d29cb-2f35-408c-aee2-1d894329616a"
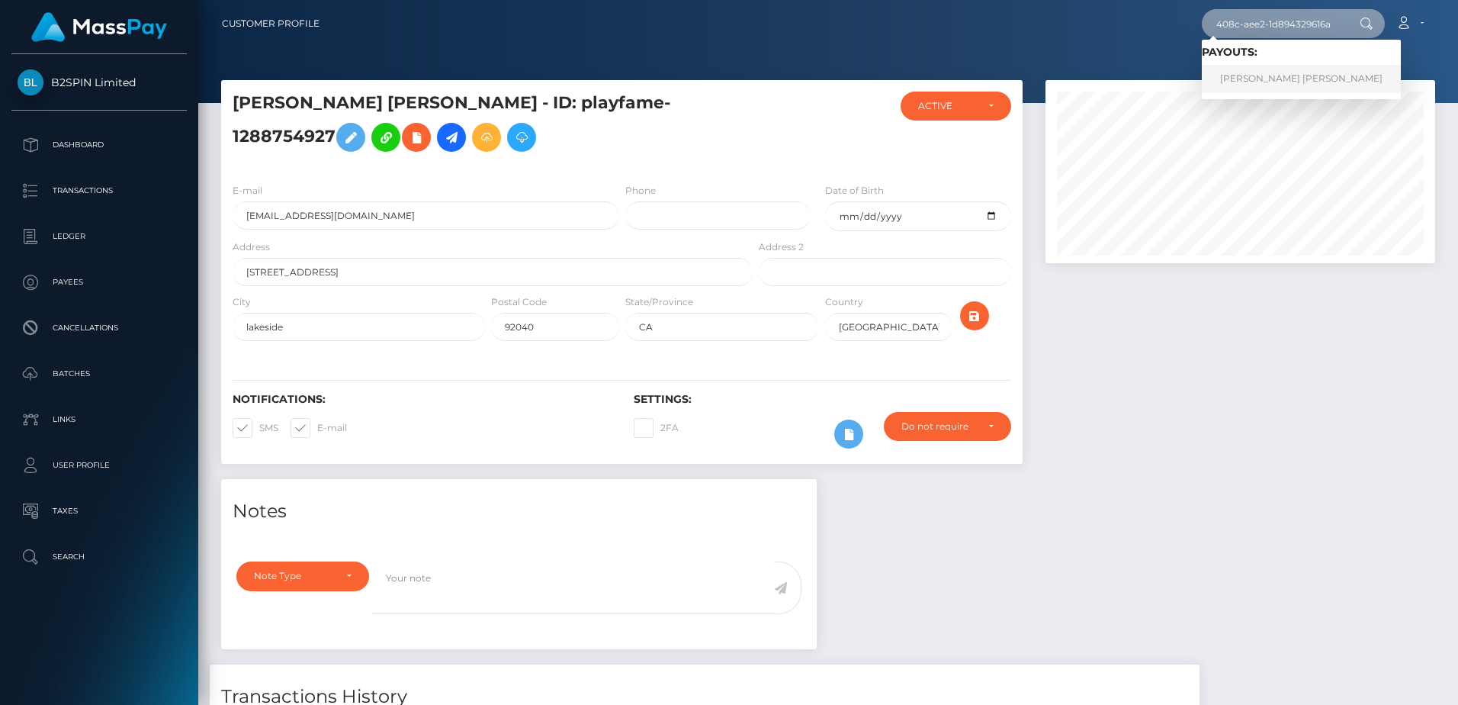
type input "0d5d29cb-2f35-408c-aee2-1d894329616a"
click at [1248, 82] on link "WESLEY DAVID WISE" at bounding box center [1301, 79] width 199 height 28
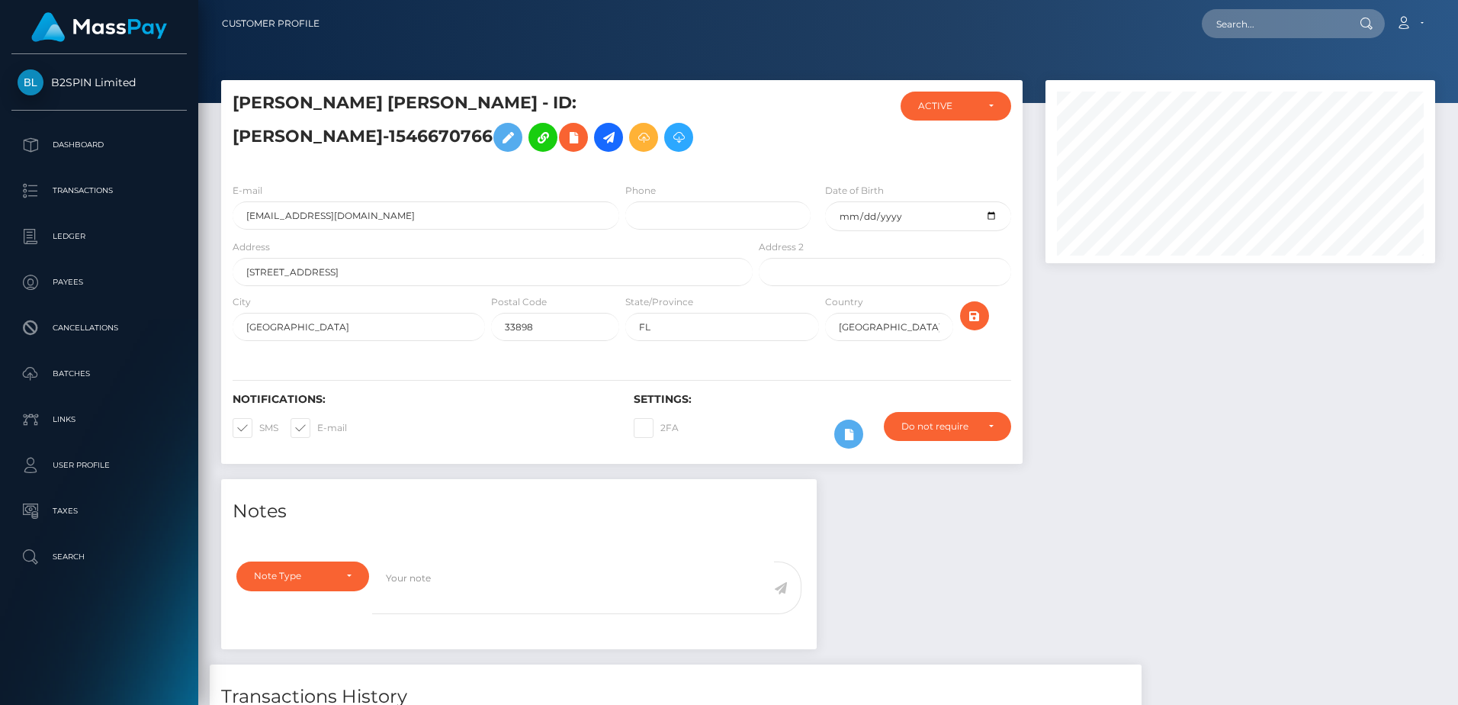
scroll to position [183, 389]
drag, startPoint x: 468, startPoint y: 114, endPoint x: 635, endPoint y: 113, distance: 167.0
click at [635, 113] on h5 "[PERSON_NAME] [PERSON_NAME] - ID: [PERSON_NAME]-1546670766" at bounding box center [489, 126] width 512 height 68
copy h5 "mcluck-1546670766"
click at [661, 159] on h5 "[PERSON_NAME] [PERSON_NAME] - ID: [PERSON_NAME]-1546670766" at bounding box center [489, 126] width 512 height 68
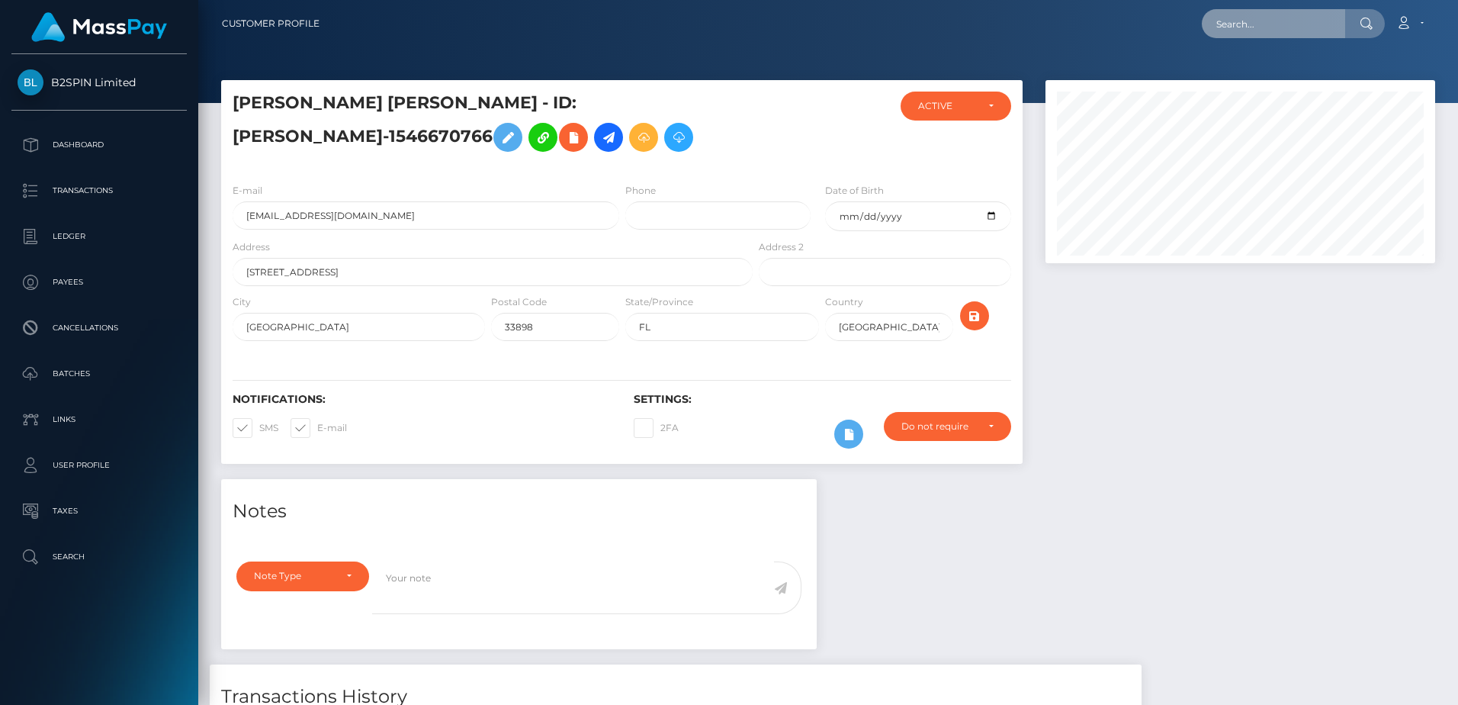
click at [1260, 14] on input "text" at bounding box center [1273, 23] width 143 height 29
paste input "d7702143-09fc-42b5-9c8e-db866e6300af"
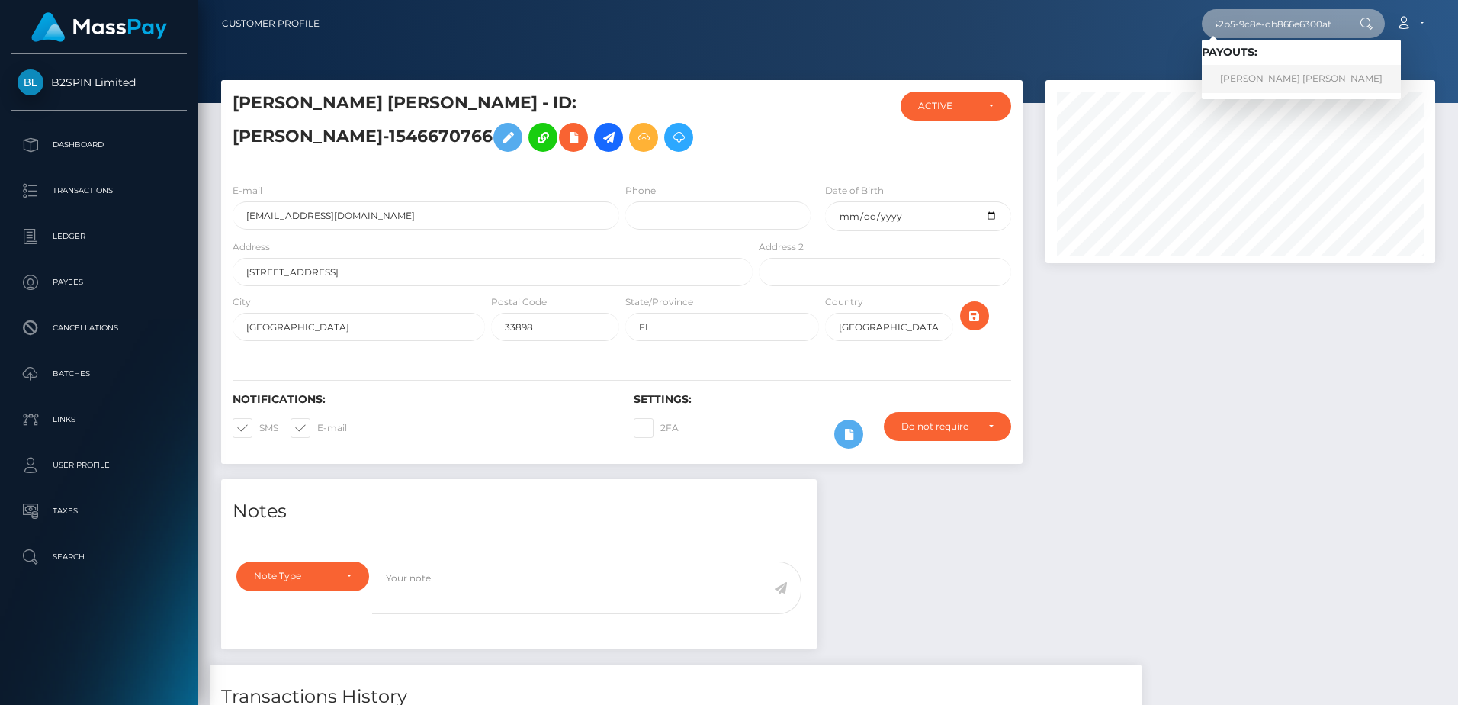
type input "d7702143-09fc-42b5-9c8e-db866e6300af"
click at [1236, 84] on link "[PERSON_NAME] [PERSON_NAME]" at bounding box center [1301, 79] width 199 height 28
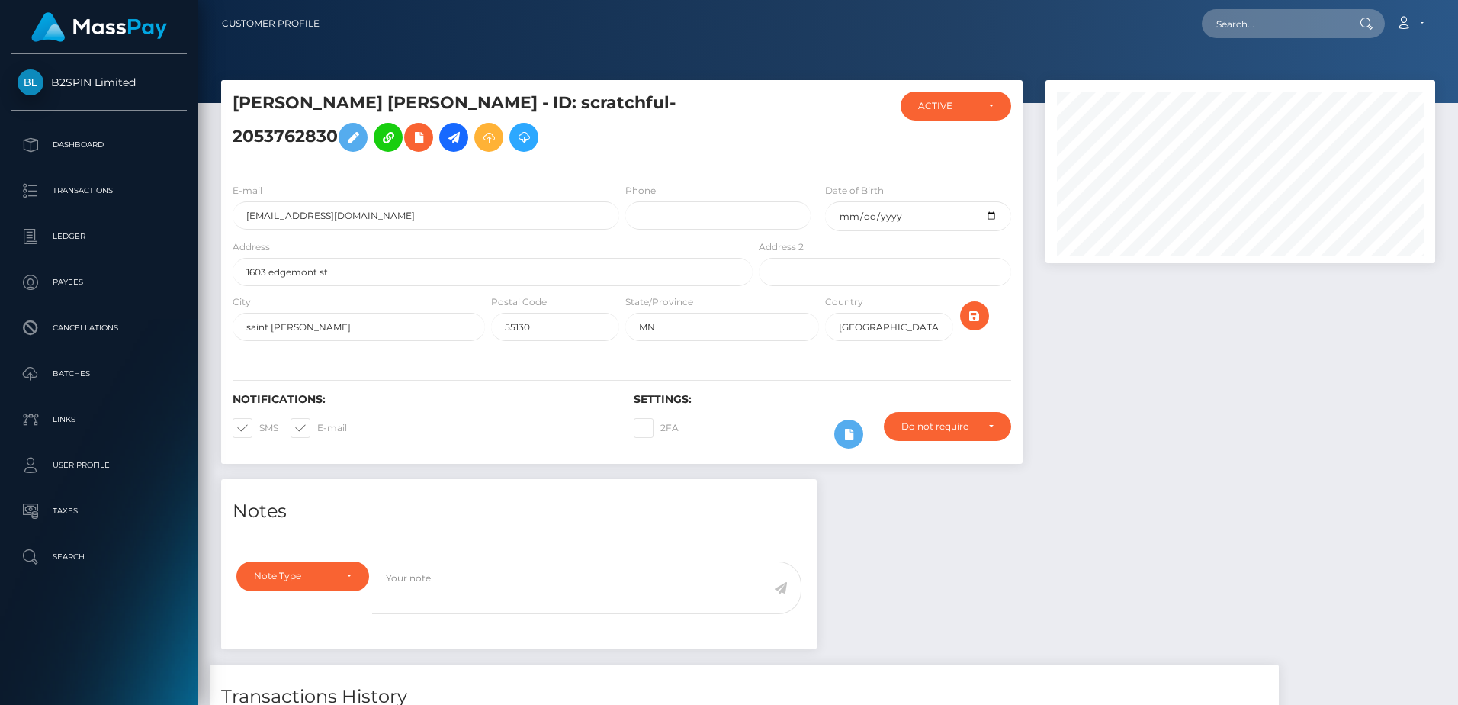
scroll to position [183, 389]
click at [685, 114] on h5 "PERRY JOSEPH HOOPER - ID: scratchful-2053762830" at bounding box center [489, 126] width 512 height 68
drag, startPoint x: 689, startPoint y: 112, endPoint x: 497, endPoint y: 112, distance: 191.4
click at [497, 112] on h5 "PERRY JOSEPH HOOPER - ID: scratchful-2053762830" at bounding box center [489, 126] width 512 height 68
copy h5 "scratchful-2053762830"
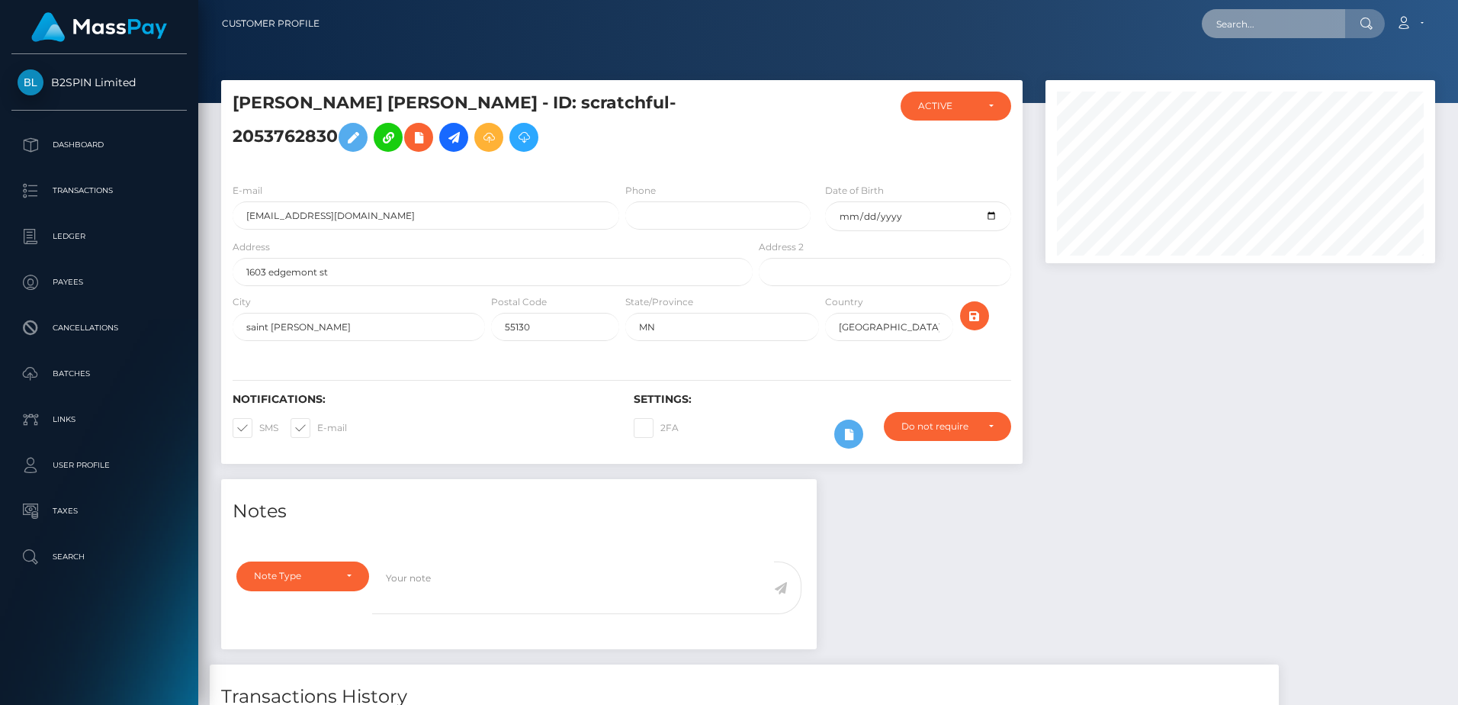
click at [1250, 27] on input "text" at bounding box center [1273, 23] width 143 height 29
paste input "5610b495-895b-47bc-943c-5de03342b28a"
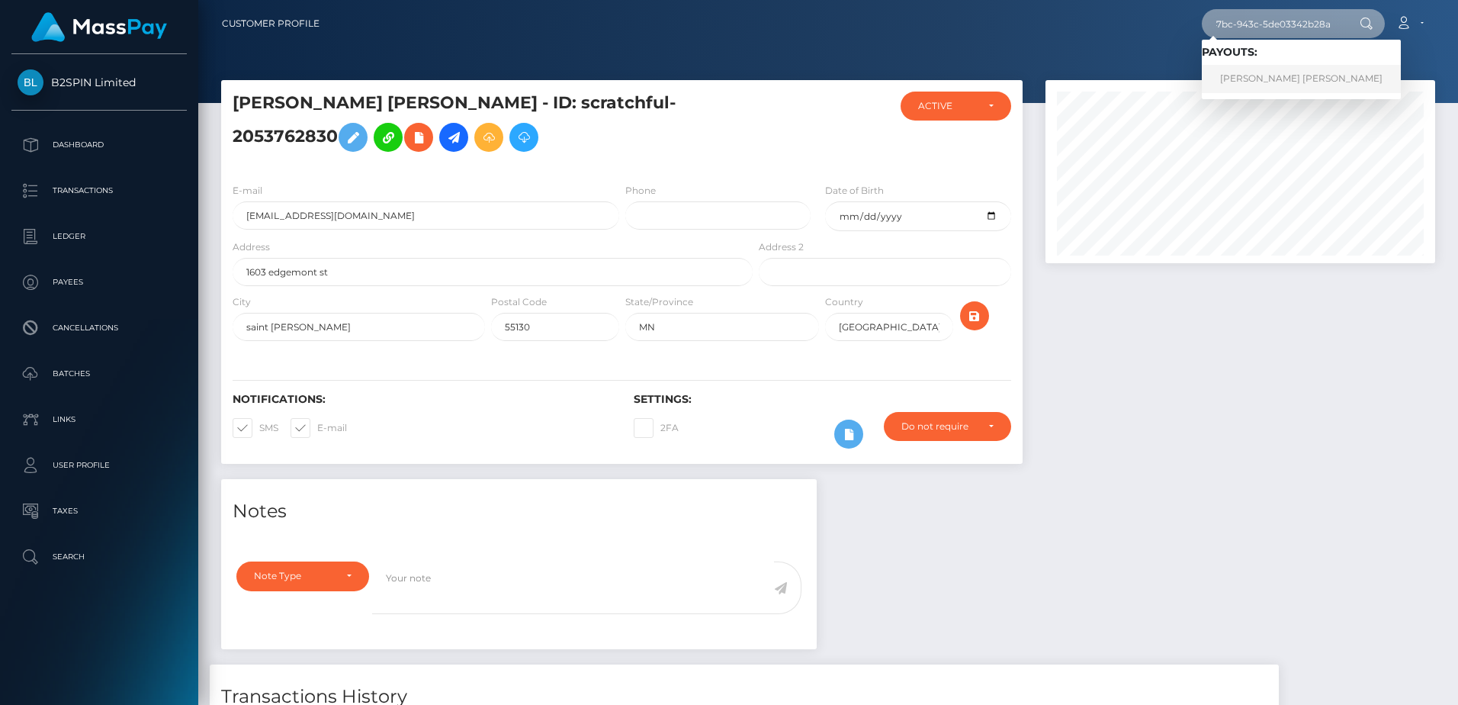
type input "5610b495-895b-47bc-943c-5de03342b28a"
click at [1264, 88] on link "WILLIAM MICHAEL COOK" at bounding box center [1301, 79] width 199 height 28
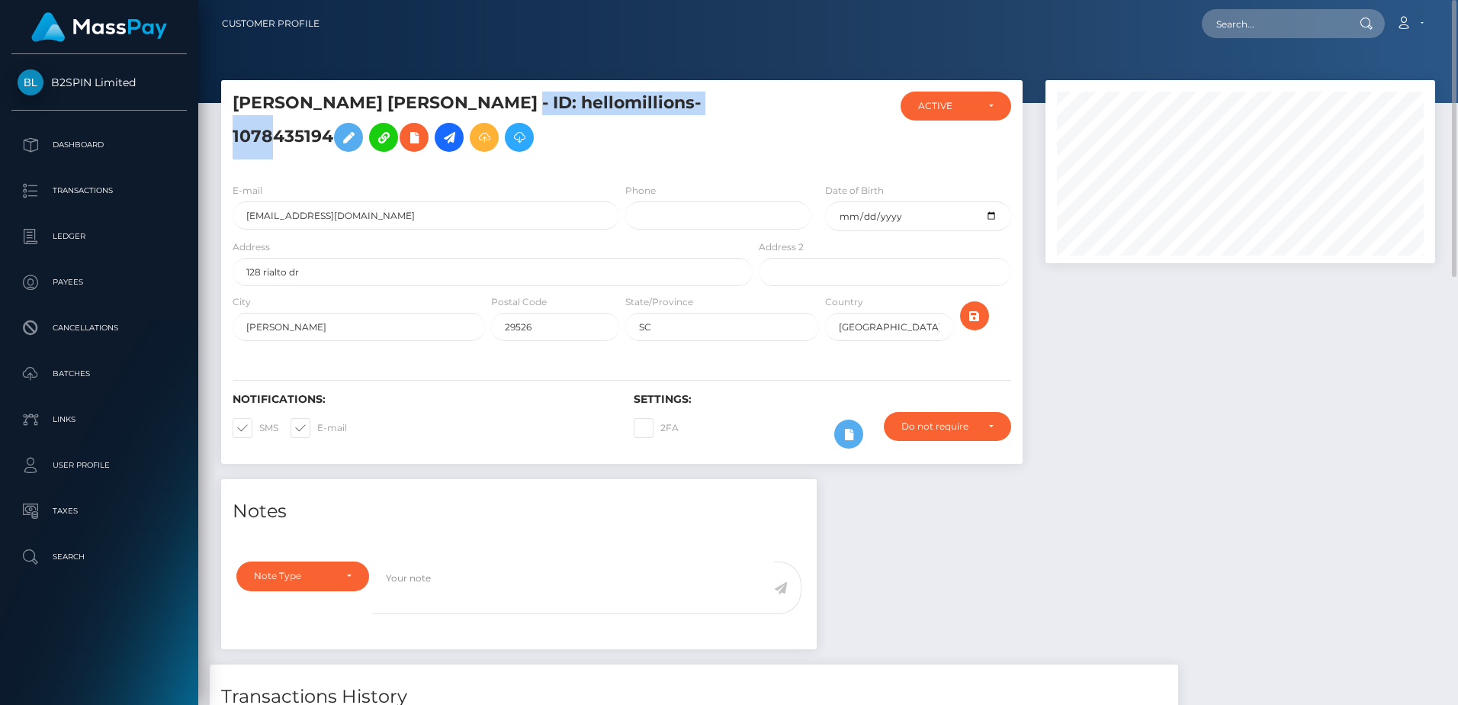
drag, startPoint x: 715, startPoint y: 103, endPoint x: 500, endPoint y: 106, distance: 214.3
click at [500, 106] on h5 "WILLIAM MICHAEL COOK - ID: hellomillions-1078435194" at bounding box center [489, 126] width 512 height 68
copy h5 "hellomillions-1078435194"
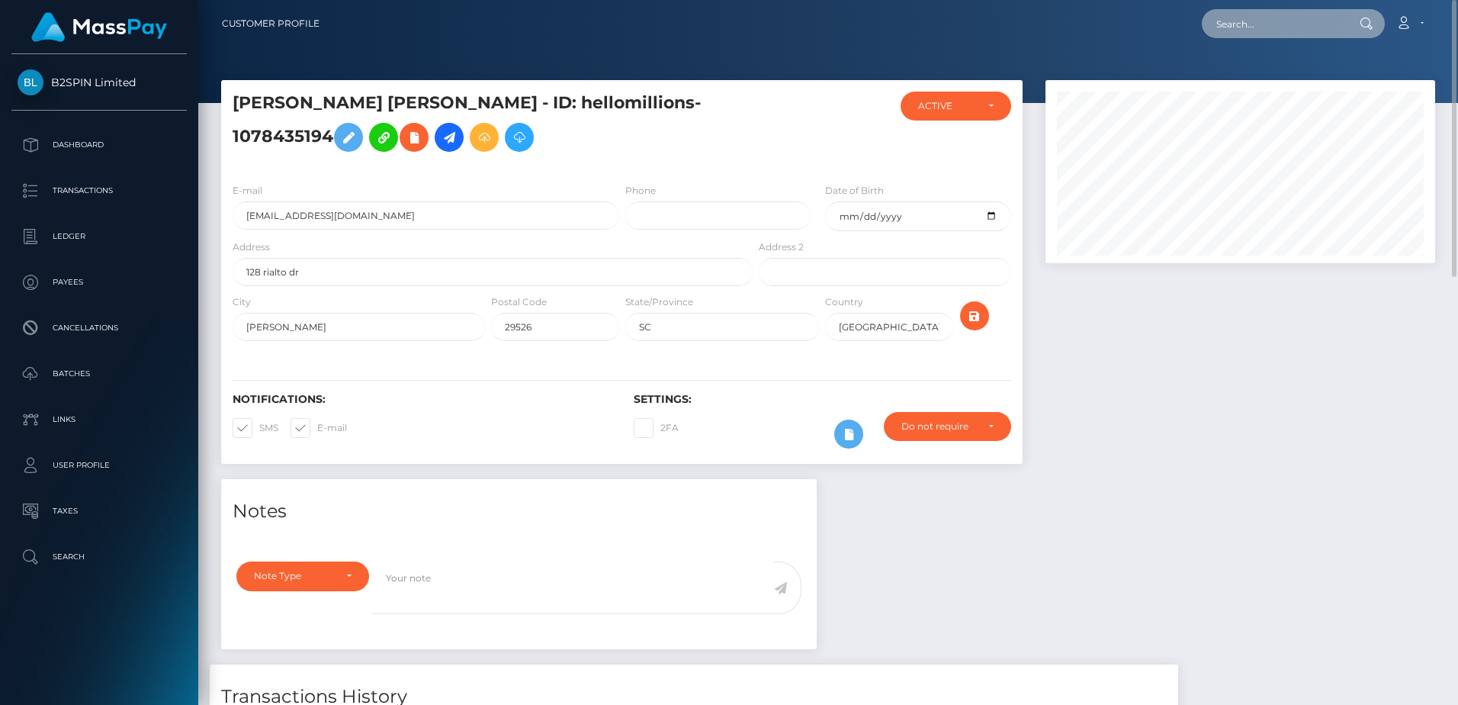
click at [1267, 16] on input "text" at bounding box center [1273, 23] width 143 height 29
paste input "048760fa-f9fd-4a87-adaa-d7e1cbeacd9e"
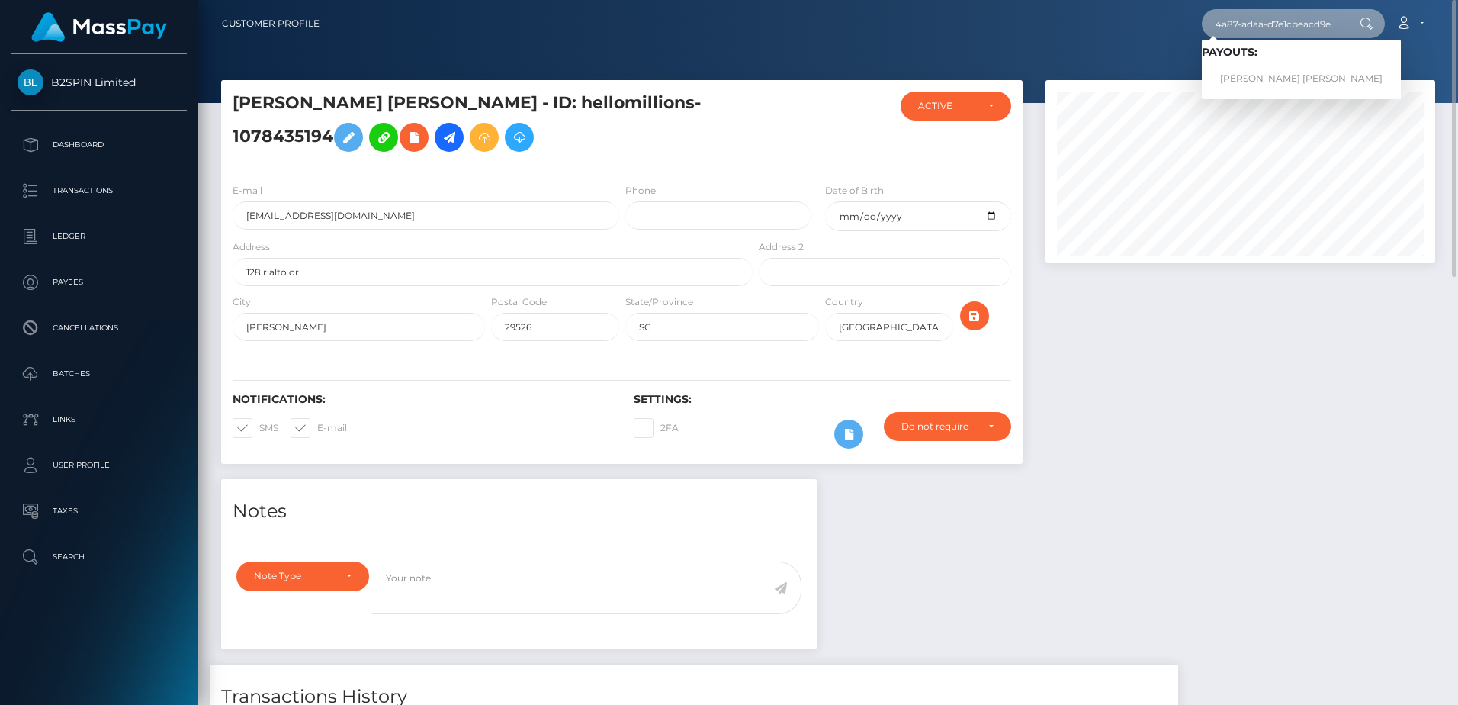
type input "048760fa-f9fd-4a87-adaa-d7e1cbeacd9e"
click at [1255, 75] on link "[PERSON_NAME] [PERSON_NAME]" at bounding box center [1301, 79] width 199 height 28
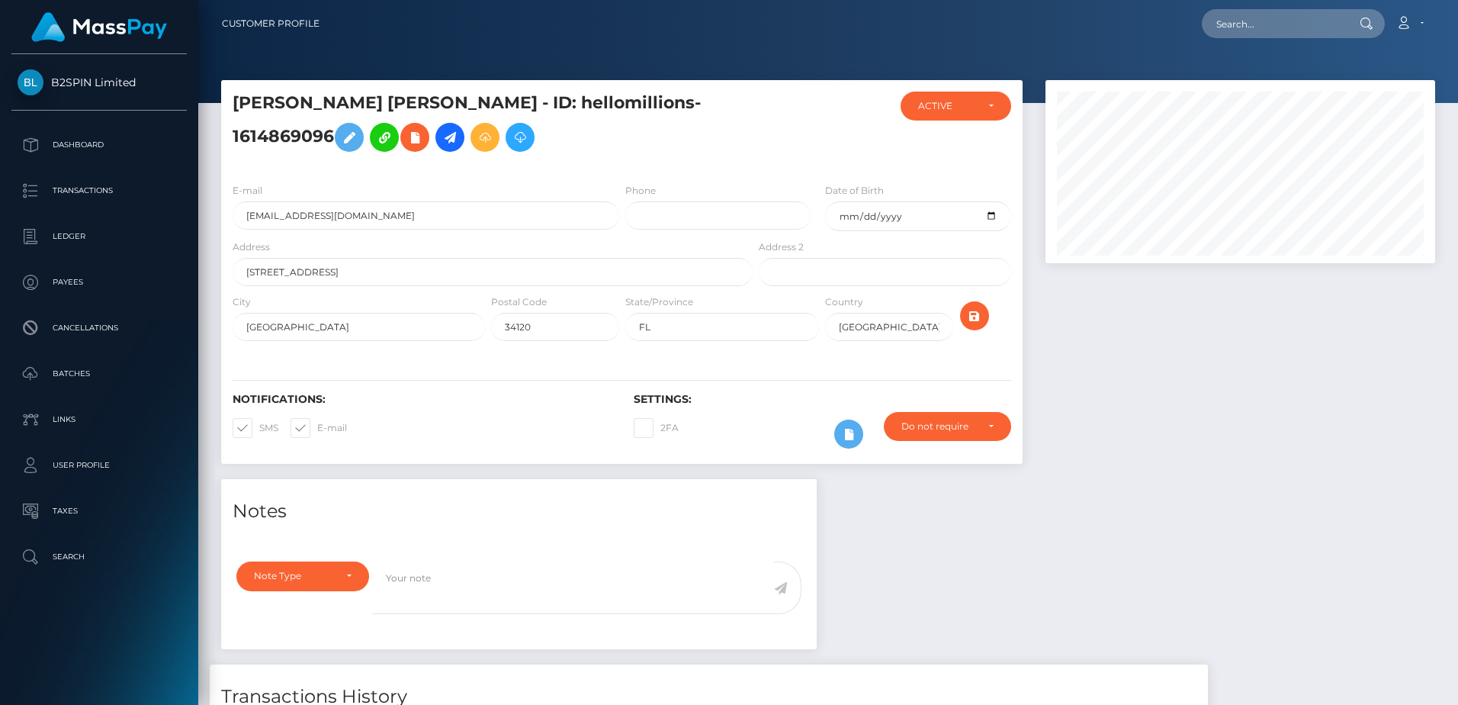
scroll to position [183, 389]
drag, startPoint x: 329, startPoint y: 137, endPoint x: 561, endPoint y: 101, distance: 235.2
click at [561, 101] on h5 "[PERSON_NAME] [PERSON_NAME] - ID: hellomillions-1614869096" at bounding box center [489, 126] width 512 height 68
copy h5 "hellomillions-1614869096"
drag, startPoint x: 1255, startPoint y: 21, endPoint x: 1223, endPoint y: 59, distance: 49.3
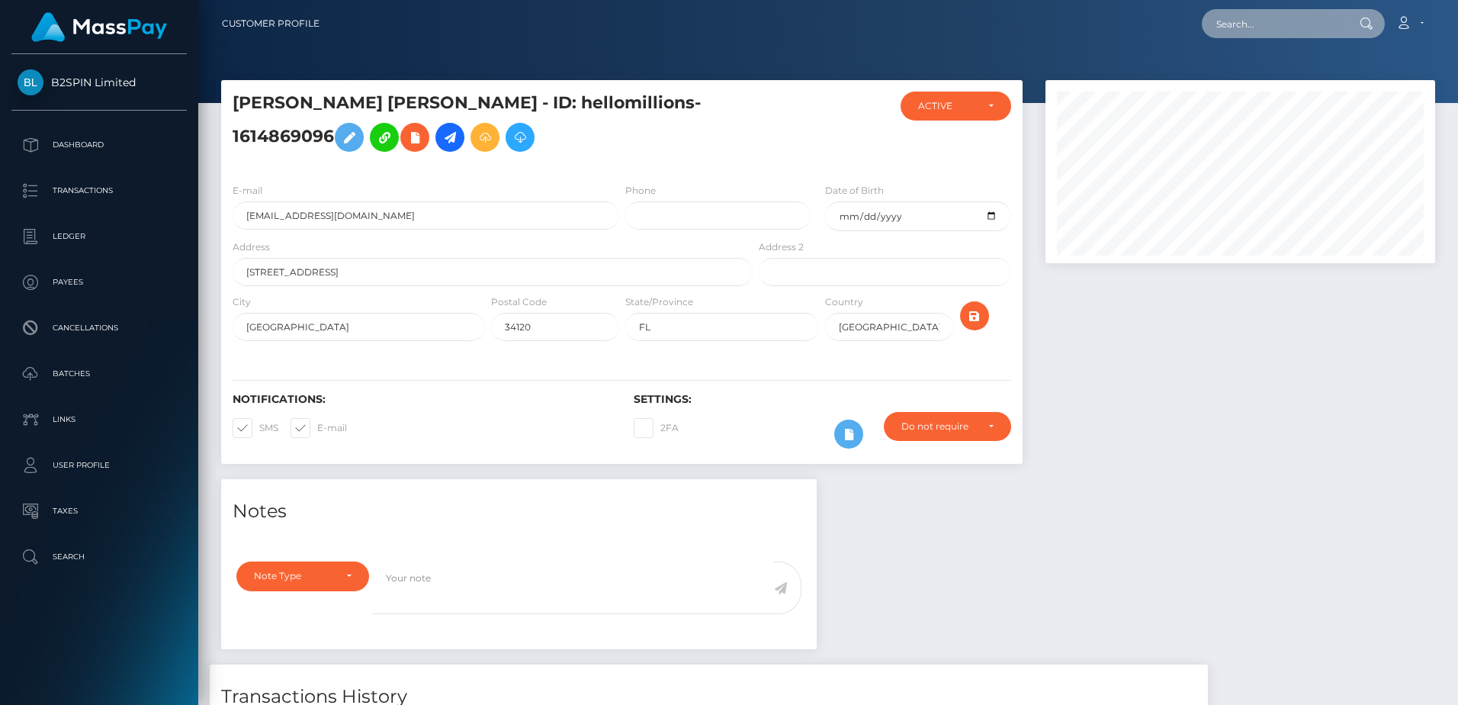
click at [1255, 21] on input "text" at bounding box center [1273, 23] width 143 height 29
paste input "0009a586-68a4-4252-b75c-20f34cfd233b"
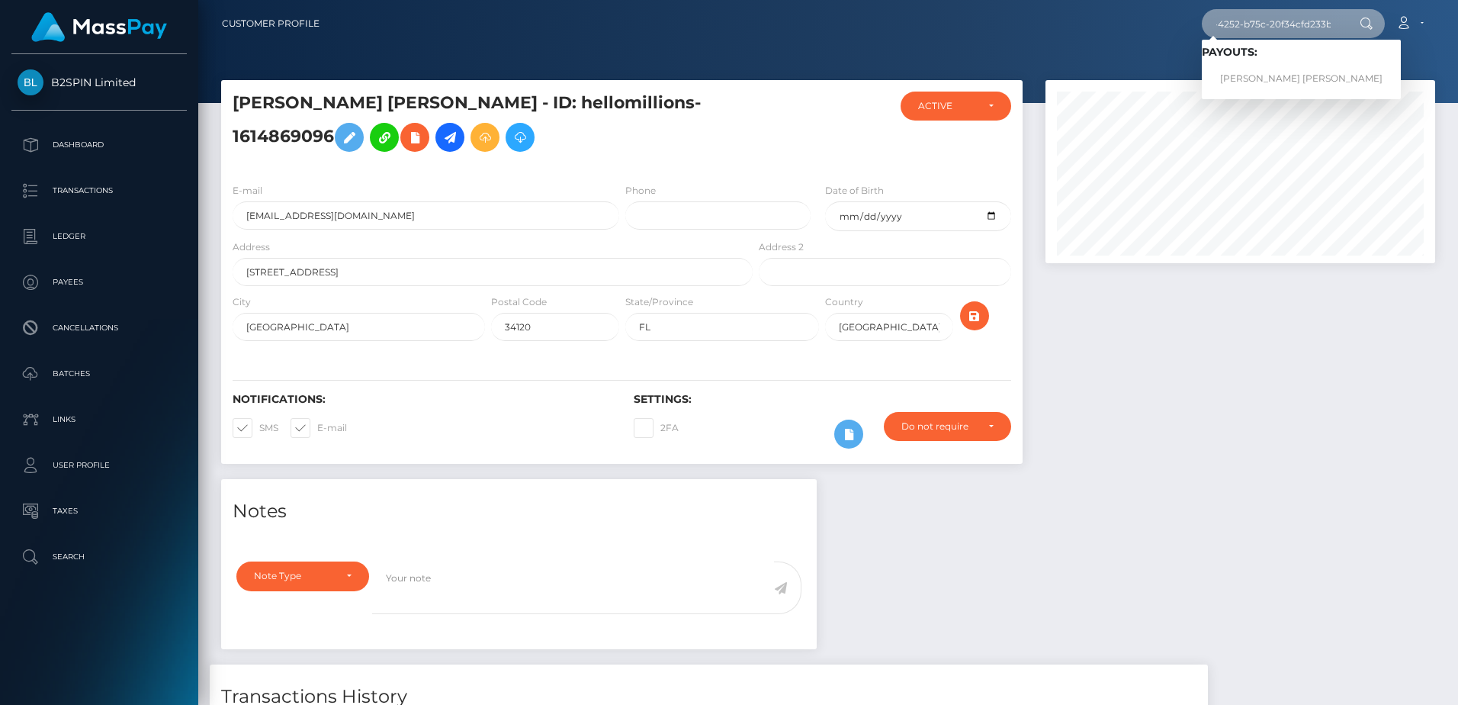
type input "0009a586-68a4-4252-b75c-20f34cfd233b"
click at [1248, 72] on link "[PERSON_NAME] [PERSON_NAME]" at bounding box center [1301, 79] width 199 height 28
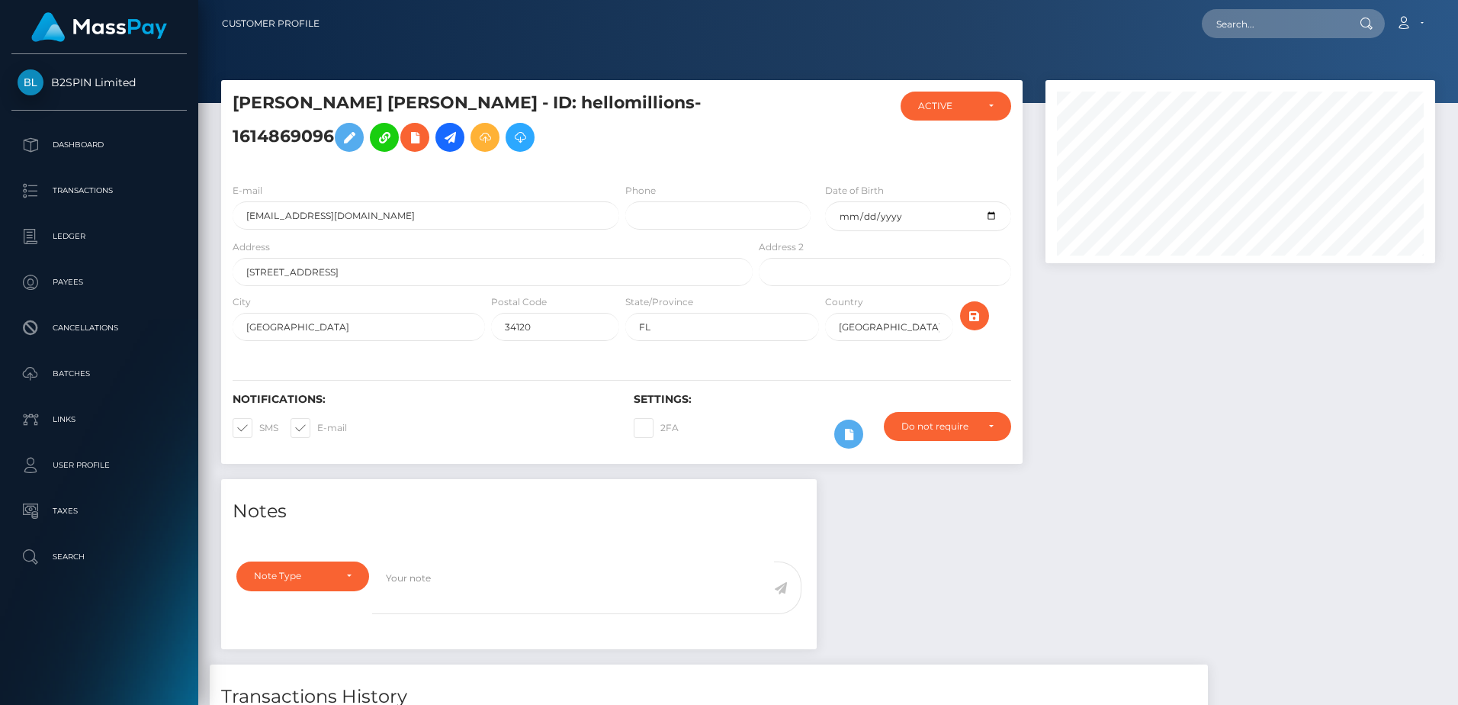
scroll to position [183, 389]
drag, startPoint x: 332, startPoint y: 137, endPoint x: 561, endPoint y: 97, distance: 233.1
click at [561, 97] on h5 "CARLOS JAVIER SALGADO DIAZ - ID: hellomillions-1614869096" at bounding box center [489, 126] width 512 height 68
copy h5 "hellomillions-1614869096"
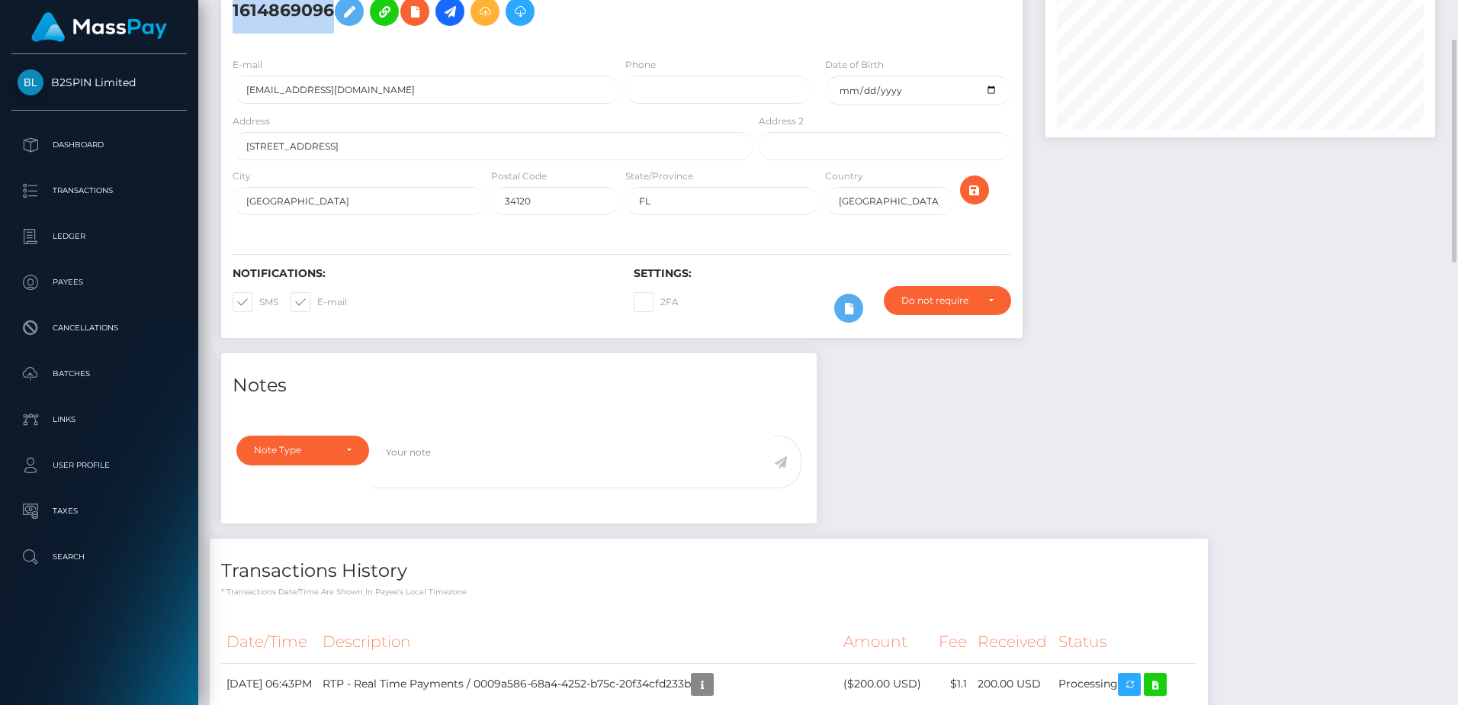
scroll to position [277, 0]
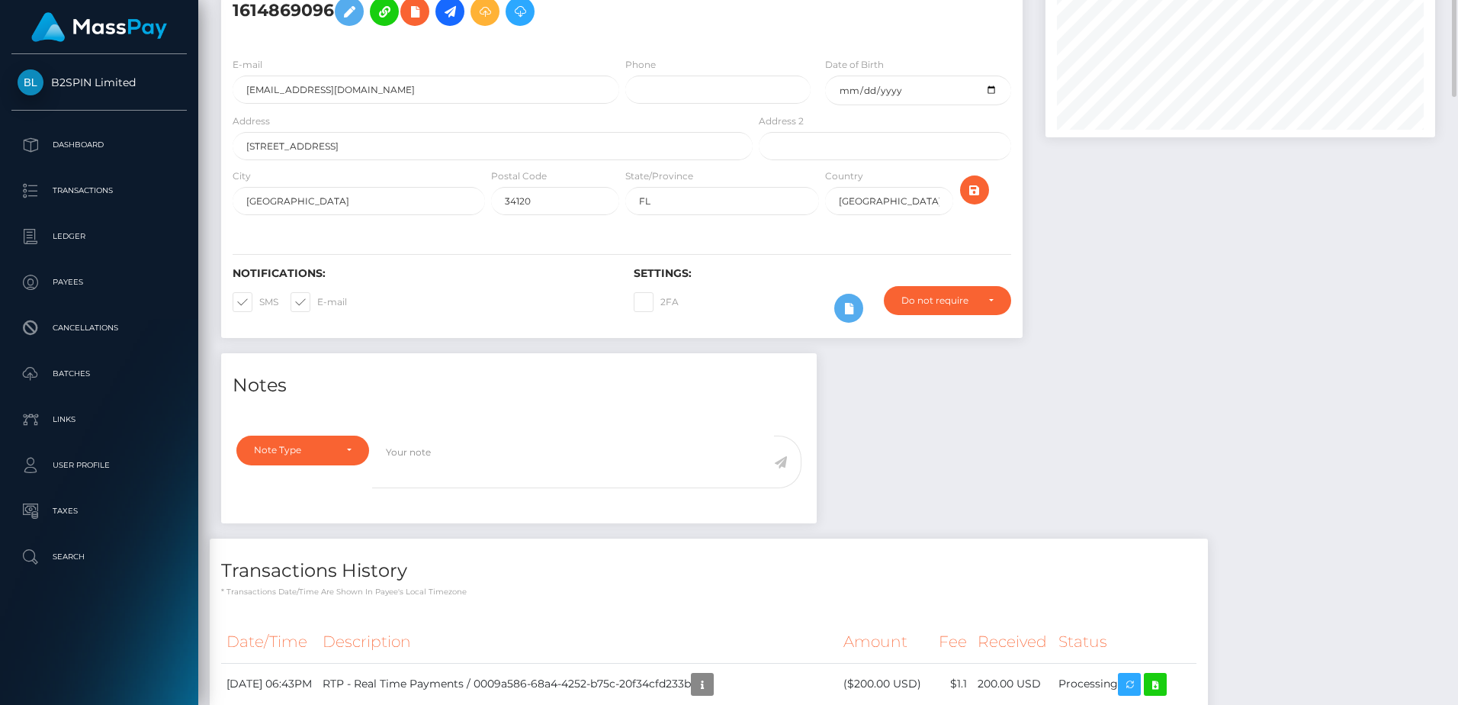
scroll to position [0, 0]
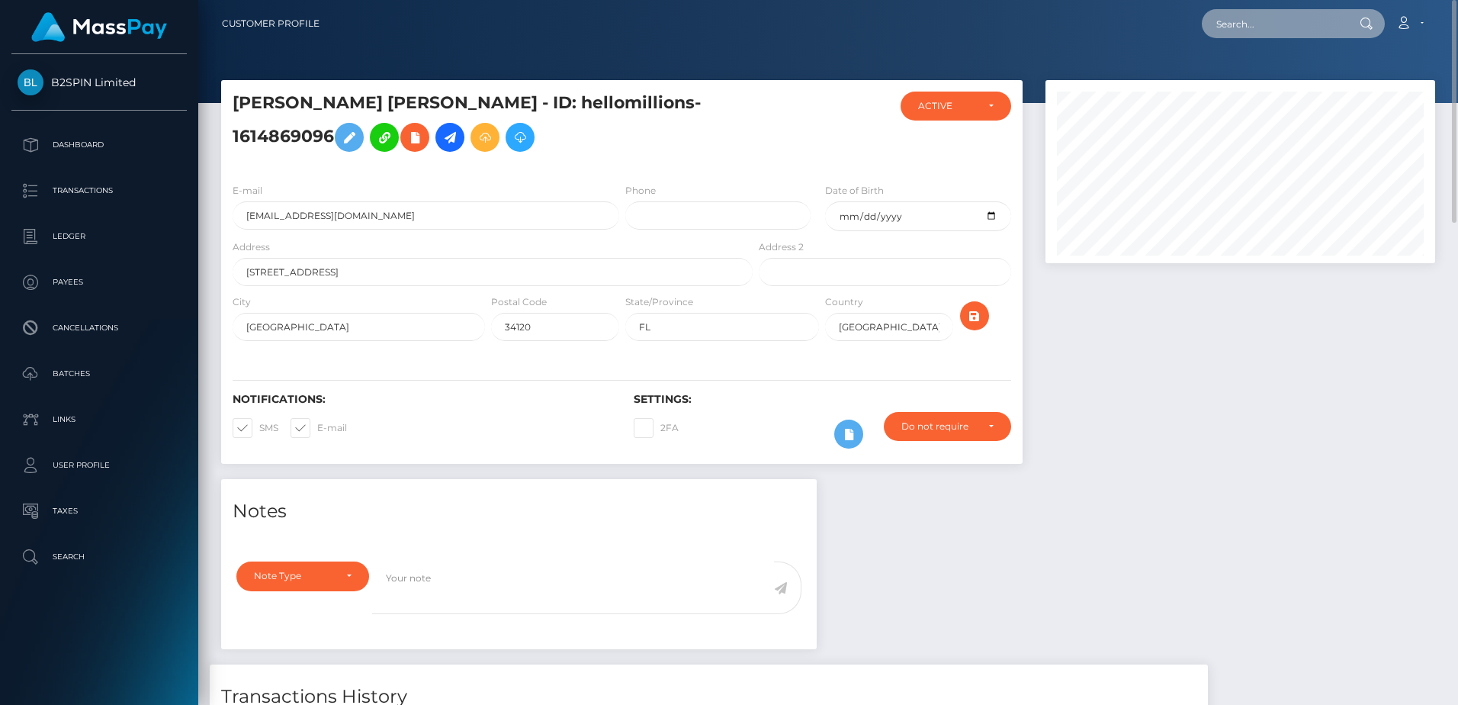
click at [1279, 27] on input "text" at bounding box center [1273, 23] width 143 height 29
paste input "c0dea9ed-8a84-49b2-b0b6-47fe3e2800ee"
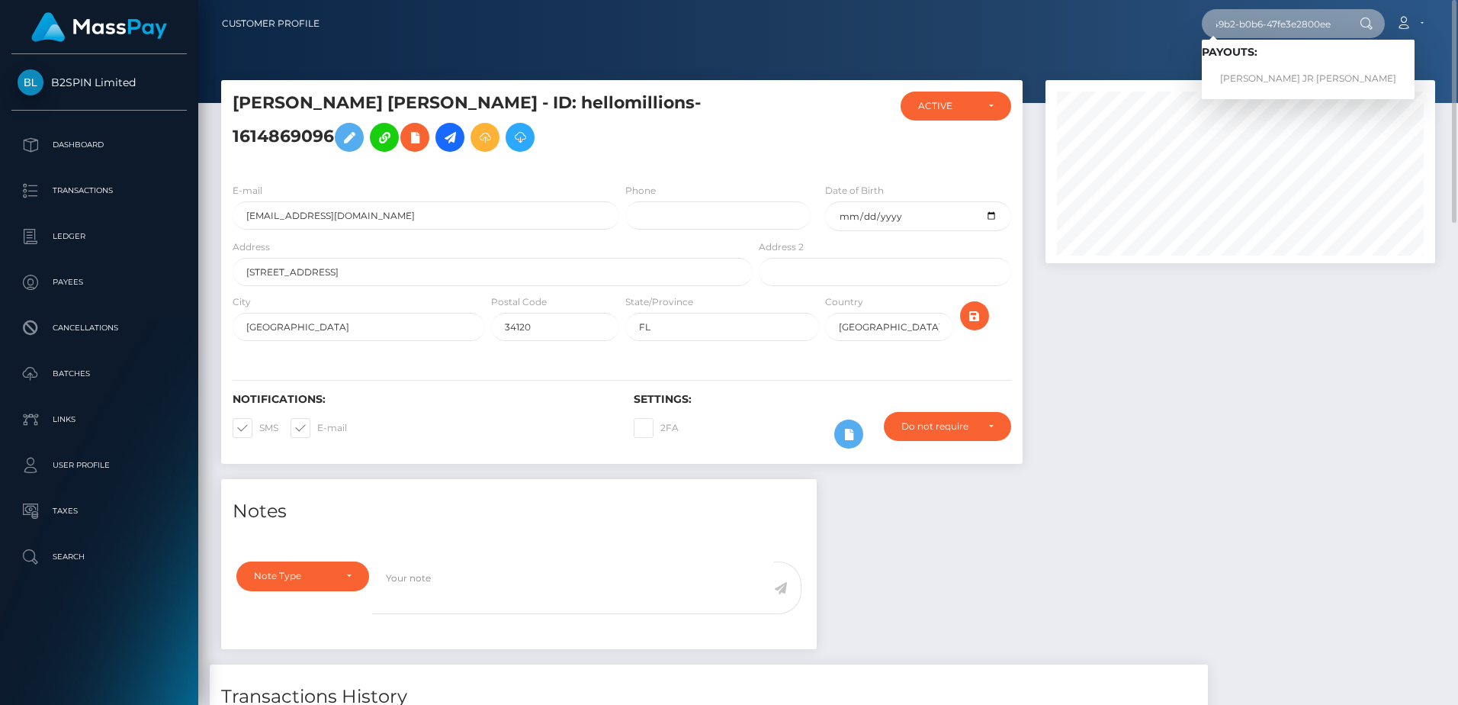
type input "c0dea9ed-8a84-49b2-b0b6-47fe3e2800ee"
click at [1265, 74] on link "EDWARD LEE JR HENDRICKS" at bounding box center [1308, 79] width 213 height 28
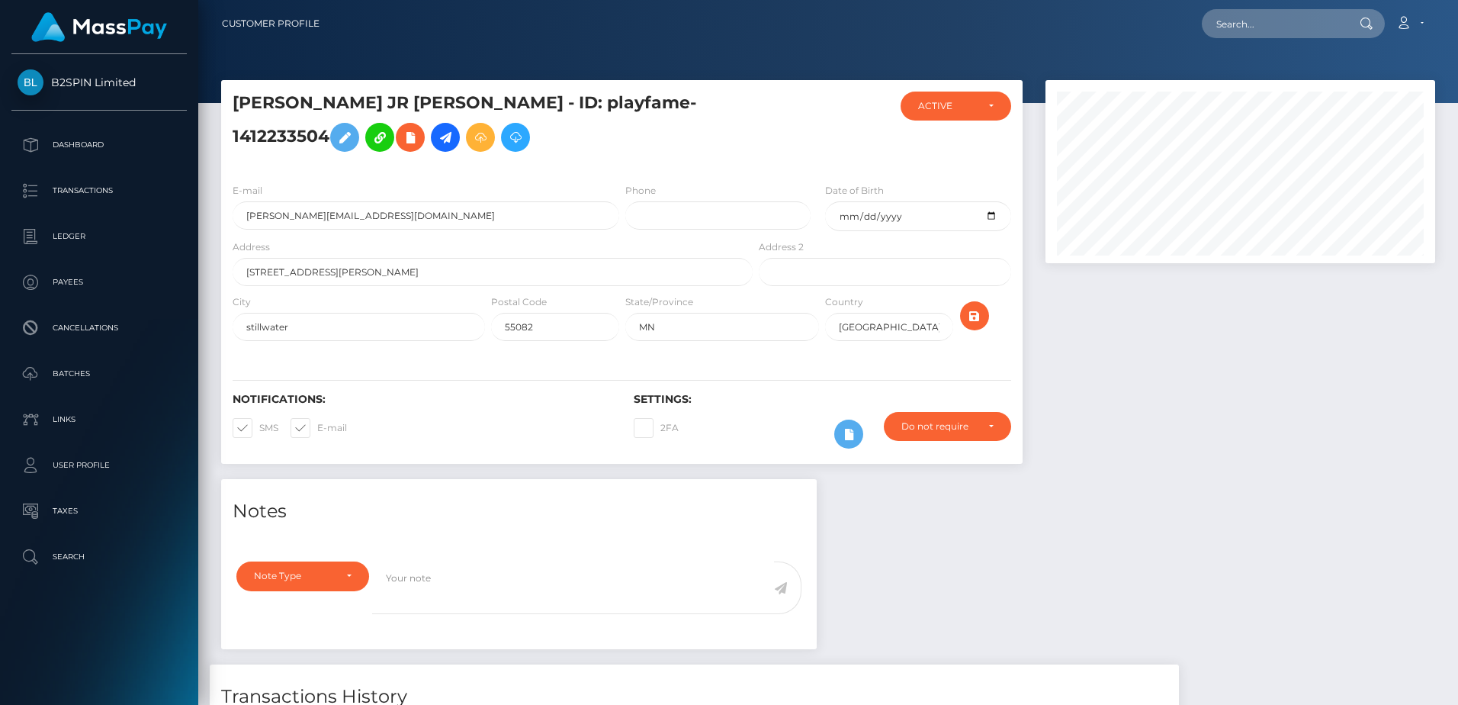
scroll to position [183, 389]
drag, startPoint x: 716, startPoint y: 103, endPoint x: 536, endPoint y: 111, distance: 180.2
click at [536, 111] on h5 "[PERSON_NAME] JR [PERSON_NAME] - ID: playfame-1412233504" at bounding box center [489, 126] width 512 height 68
copy h5 "playfame-1412233504"
click at [1249, 24] on input "text" at bounding box center [1273, 23] width 143 height 29
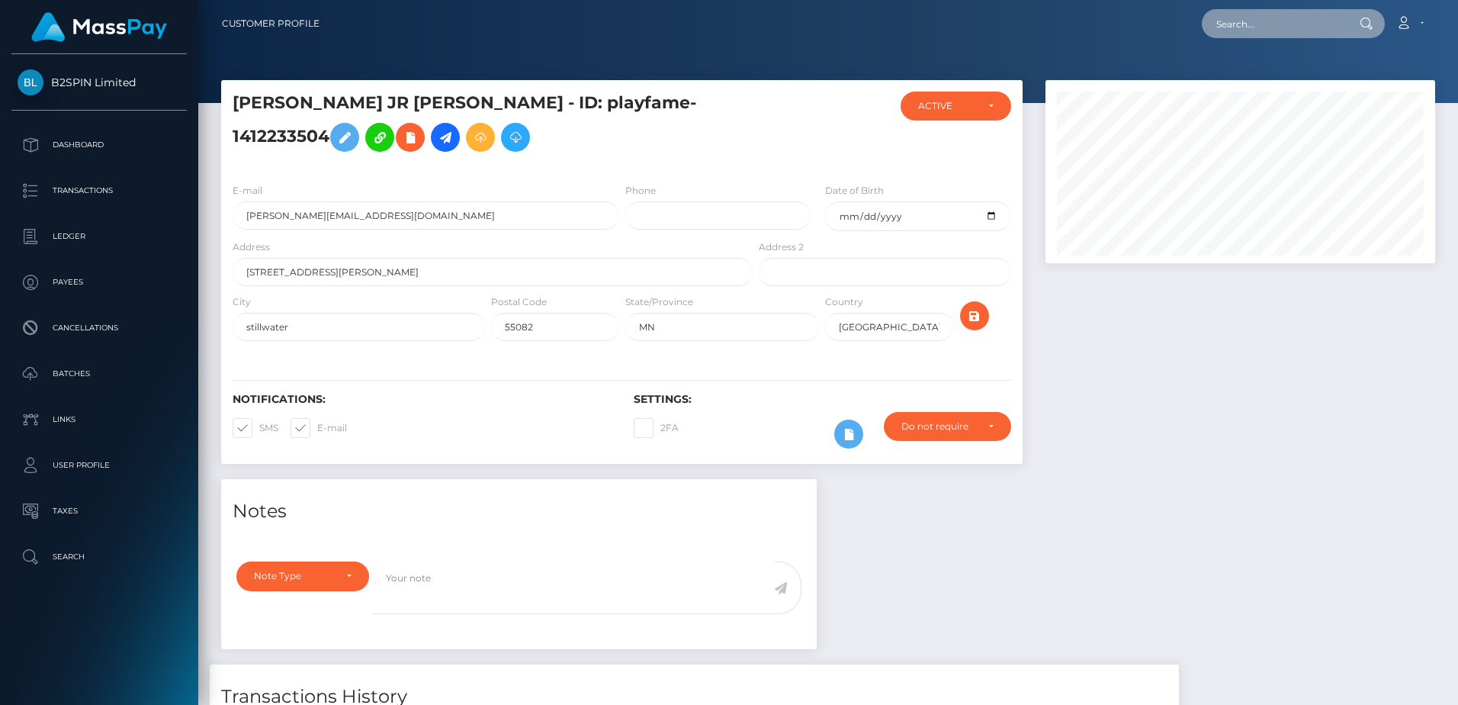
paste input "dd4059ff-0930-4374-9359-f953ec069059"
type input "dd4059ff-0930-4374-9359-f953ec069059"
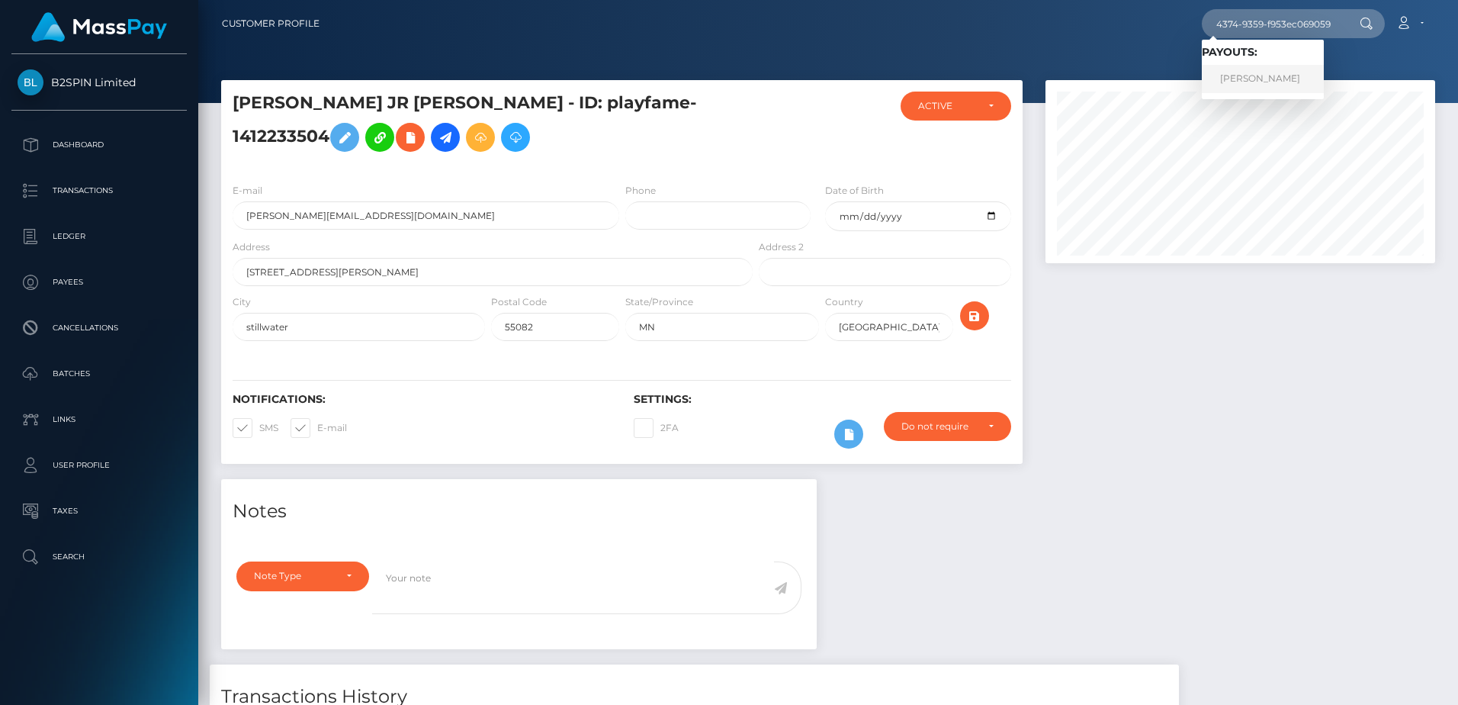
click at [1249, 79] on link "JASON THOMAS MAJOR" at bounding box center [1263, 79] width 122 height 28
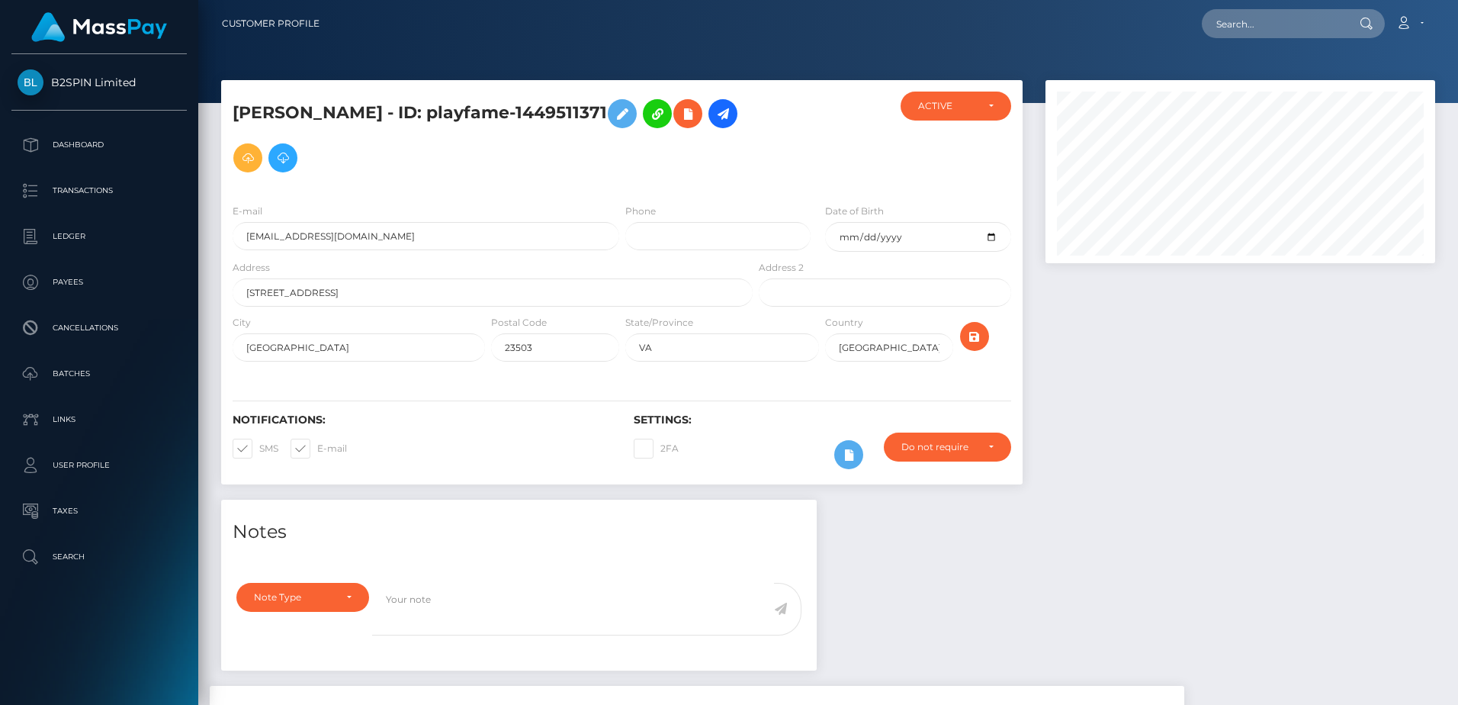
scroll to position [183, 389]
click at [663, 109] on h5 "[PERSON_NAME] - ID: playfame-1449511371" at bounding box center [489, 136] width 512 height 88
drag, startPoint x: 666, startPoint y: 114, endPoint x: 489, endPoint y: 111, distance: 177.0
click at [489, 111] on h5 "[PERSON_NAME] - ID: playfame-1449511371" at bounding box center [489, 136] width 512 height 88
copy h5 "playfame-1449511371"
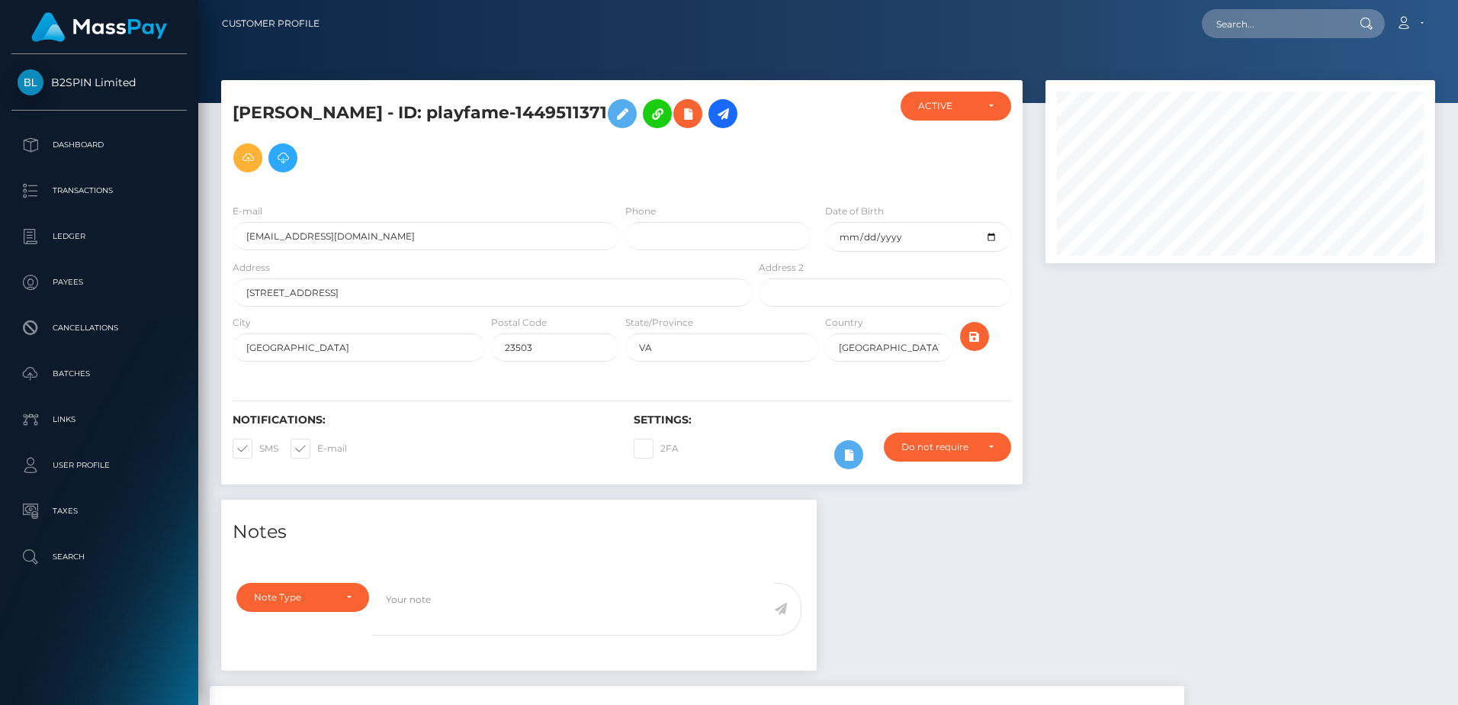
click at [594, 144] on h5 "[PERSON_NAME] - ID: playfame-1449511371" at bounding box center [489, 136] width 512 height 88
